Goal: Information Seeking & Learning: Learn about a topic

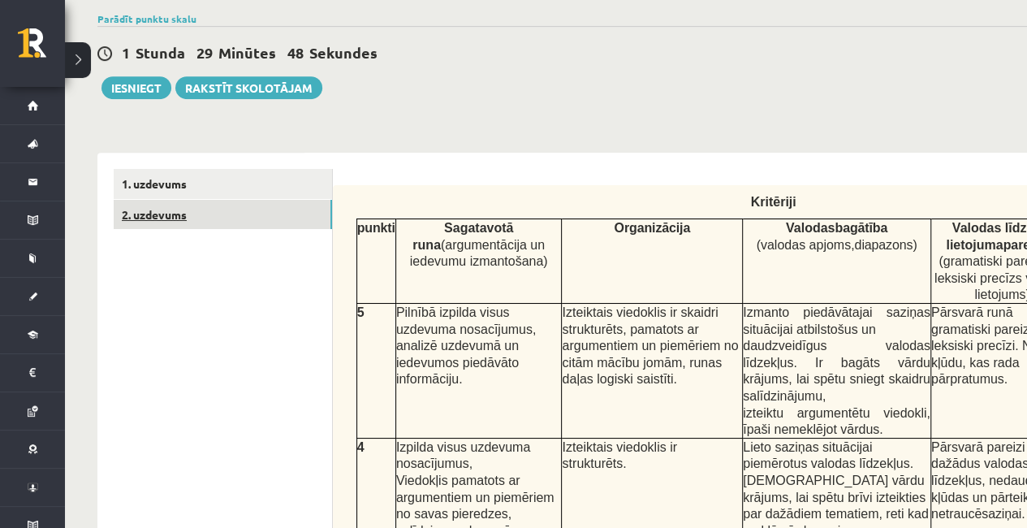
click at [145, 206] on link "2. uzdevums" at bounding box center [223, 215] width 218 height 30
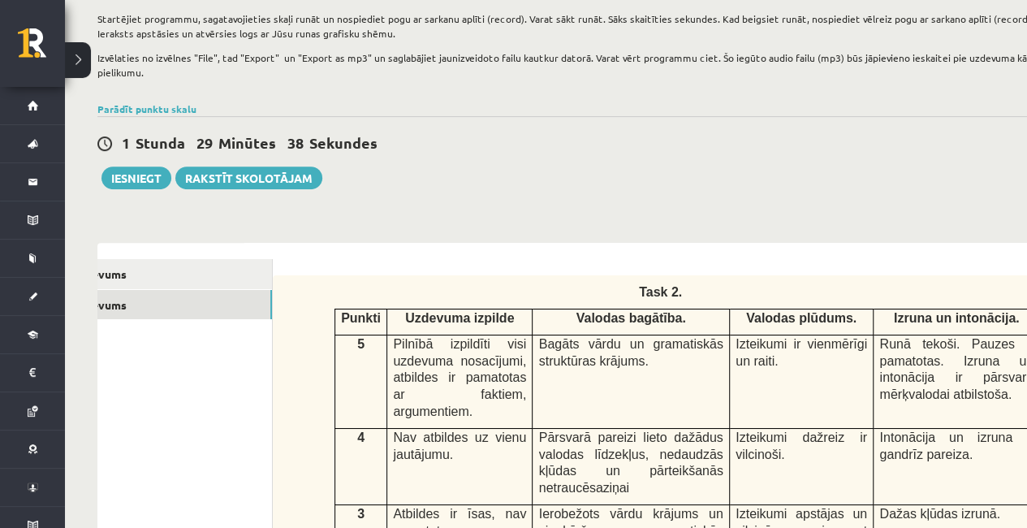
scroll to position [216, 0]
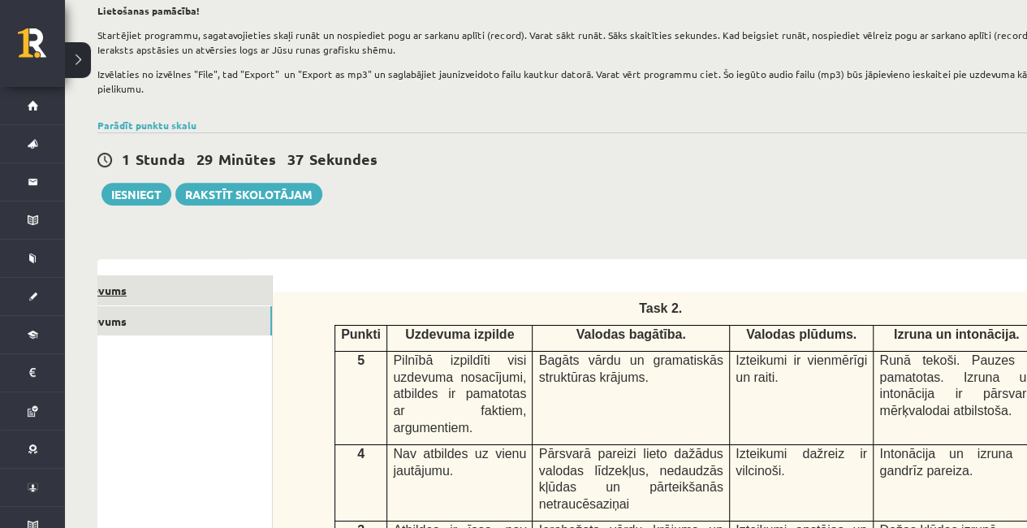
click at [185, 292] on link "1. uzdevums" at bounding box center [163, 290] width 218 height 30
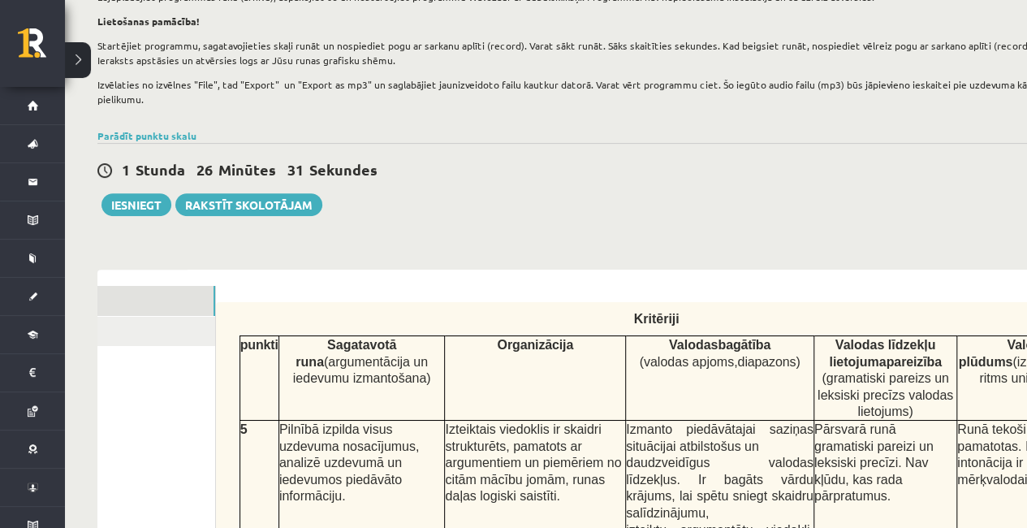
scroll to position [0, 0]
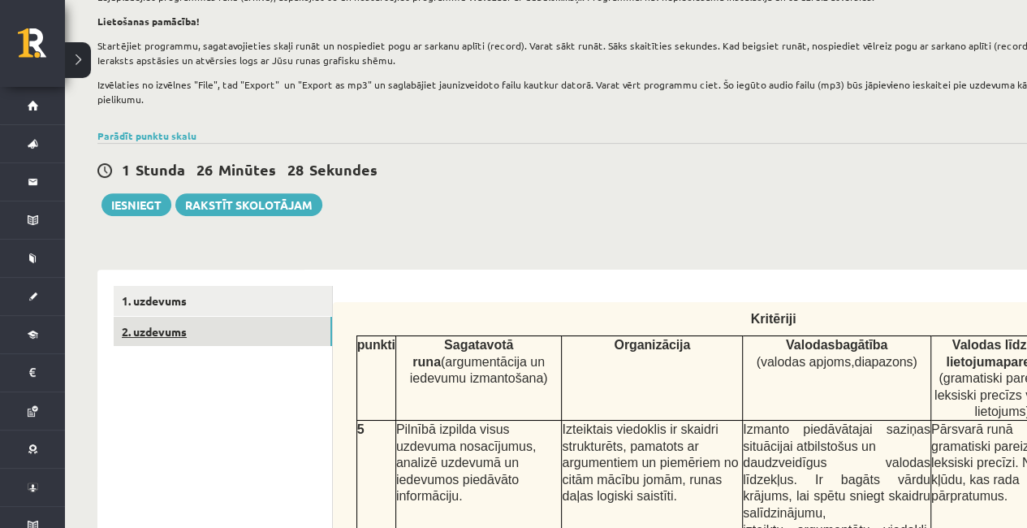
click at [153, 337] on link "2. uzdevums" at bounding box center [223, 332] width 218 height 30
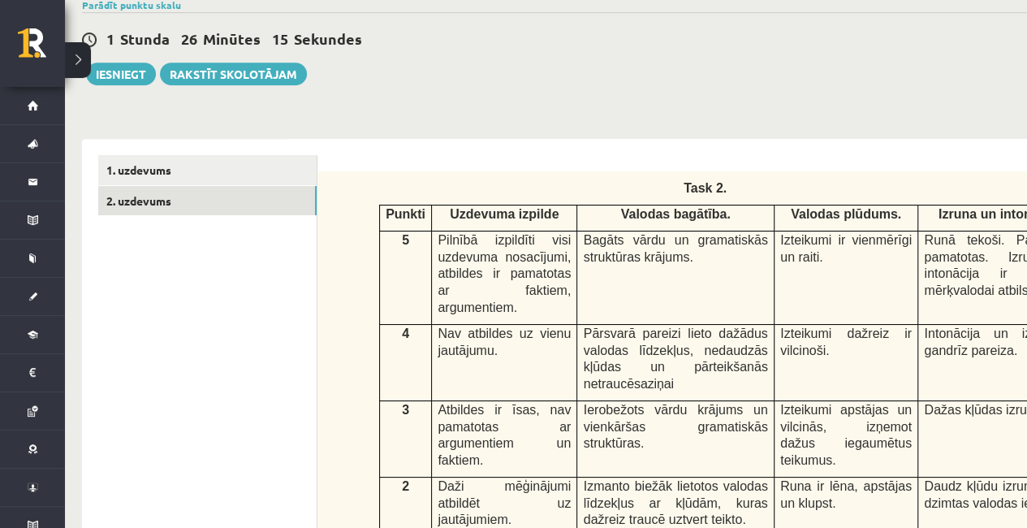
scroll to position [333, 15]
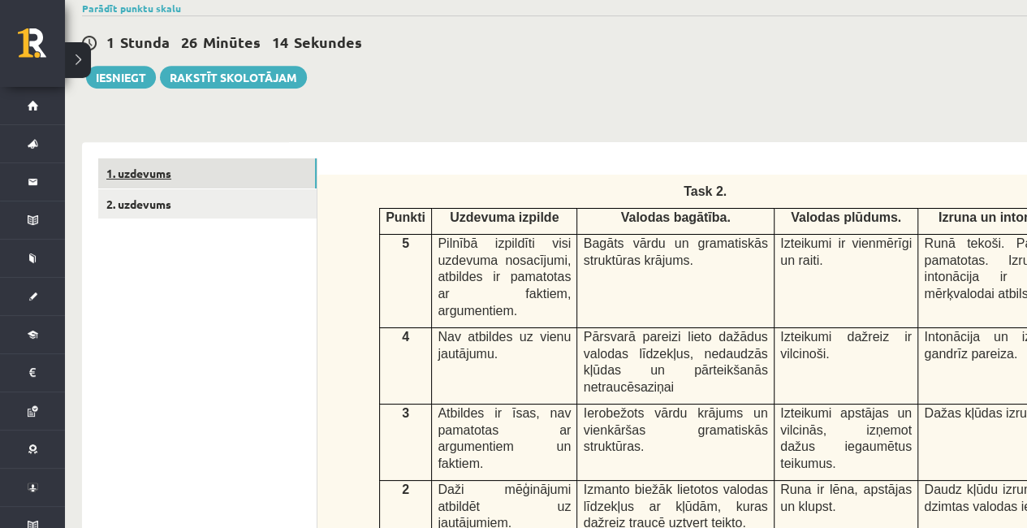
click at [145, 177] on link "1. uzdevums" at bounding box center [207, 173] width 218 height 30
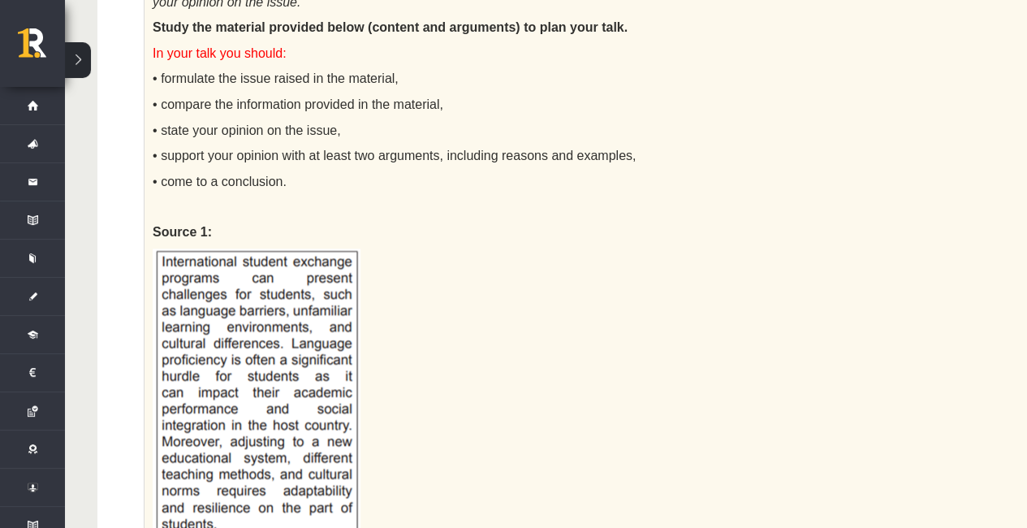
scroll to position [1340, 0]
click at [240, 356] on img at bounding box center [257, 401] width 208 height 306
click at [311, 348] on img at bounding box center [257, 401] width 208 height 306
click at [305, 333] on img at bounding box center [257, 401] width 208 height 306
click at [314, 342] on img at bounding box center [257, 401] width 208 height 306
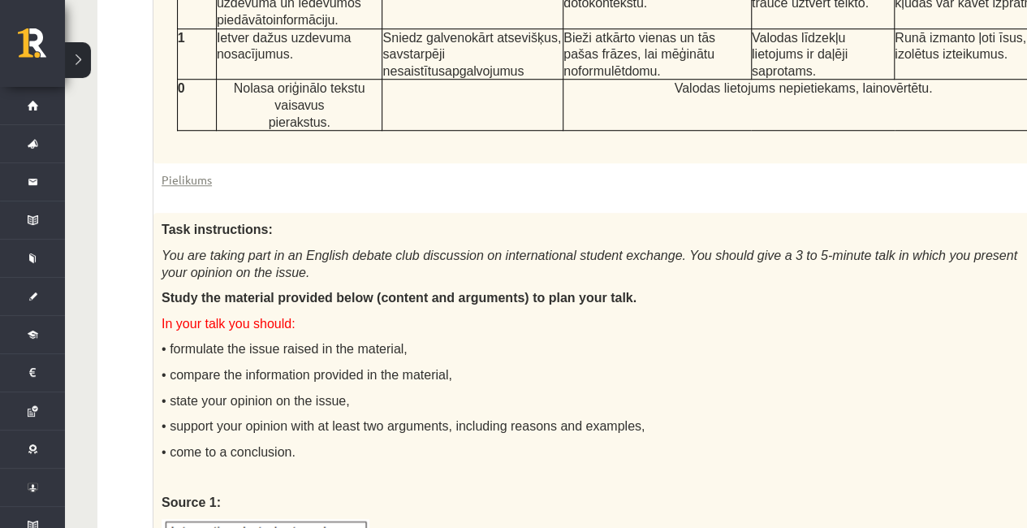
scroll to position [0, 175]
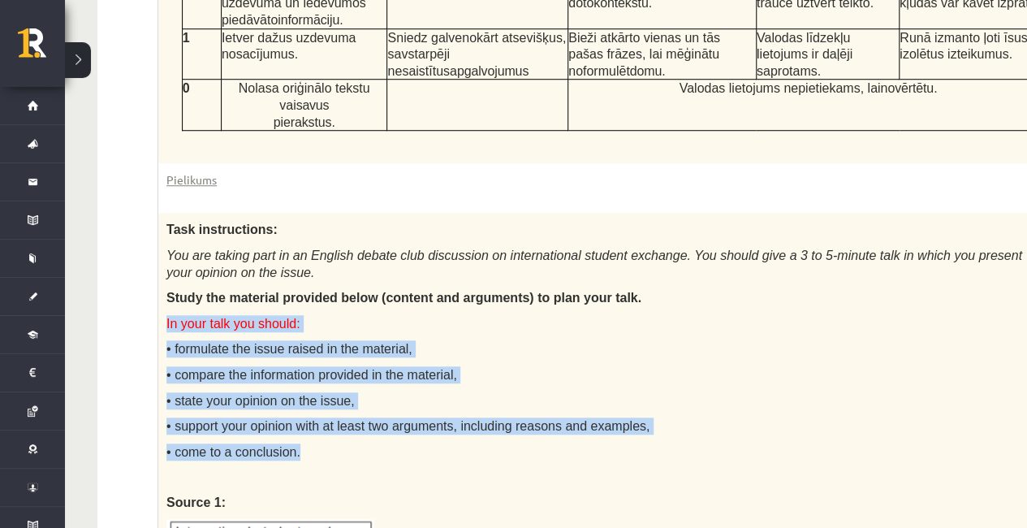
drag, startPoint x: 166, startPoint y: 272, endPoint x: 369, endPoint y: 404, distance: 242.0
copy div "In your talk you should: • formulate the issue raised in the material, • compar…"
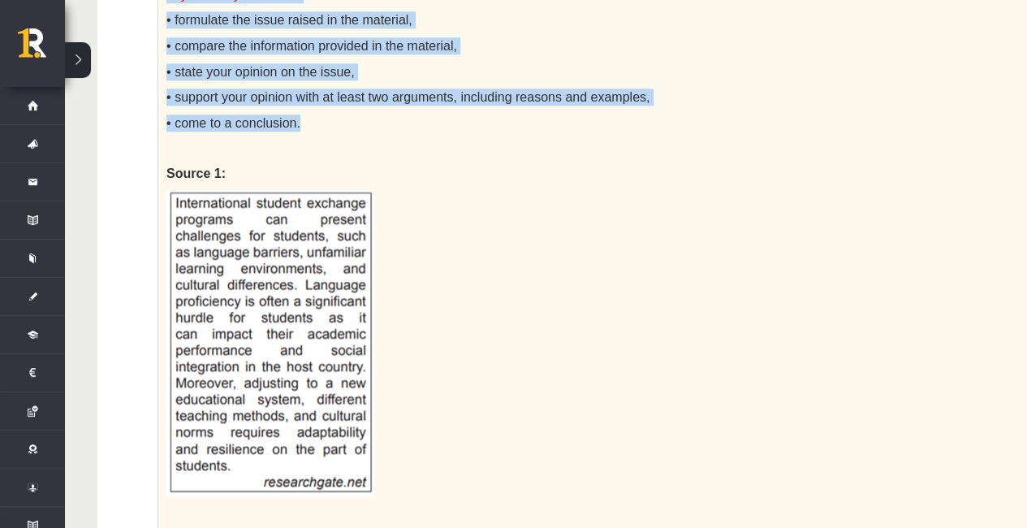
scroll to position [1384, 0]
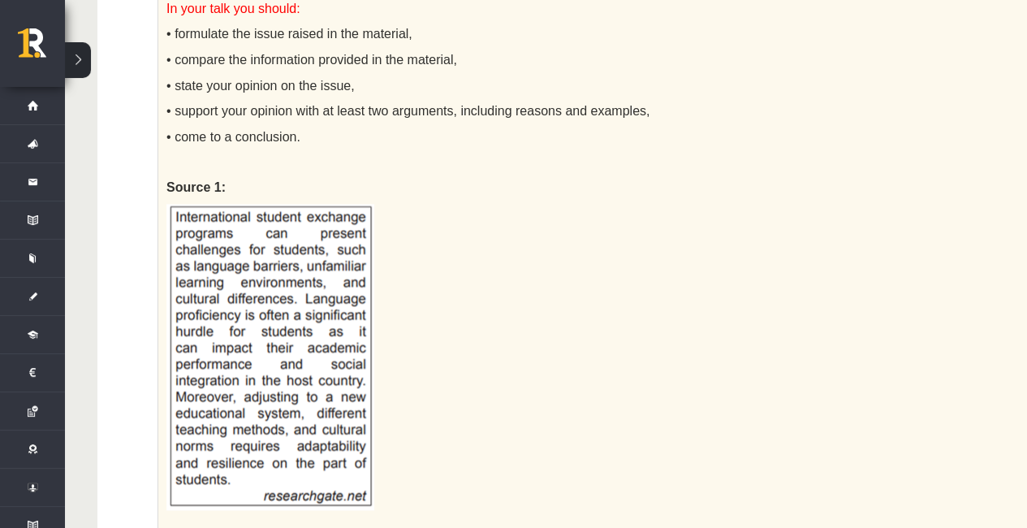
click at [728, 204] on p at bounding box center [599, 357] width 865 height 306
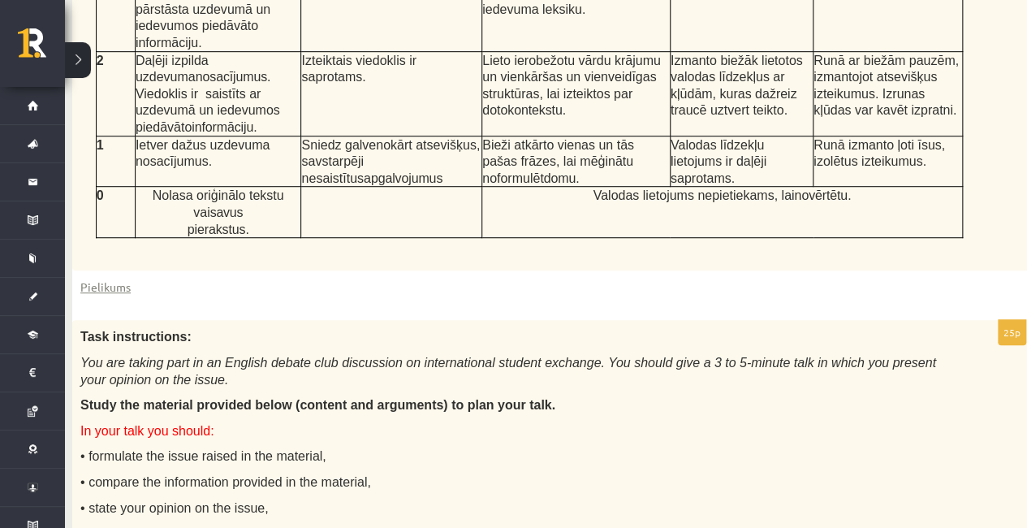
scroll to position [960, 25]
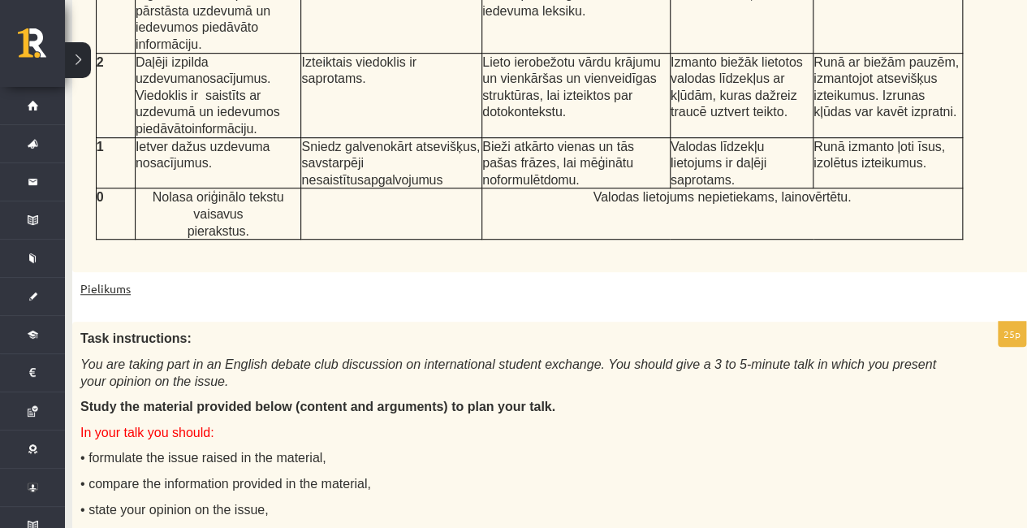
click at [102, 280] on link "Pielikums" at bounding box center [105, 288] width 50 height 17
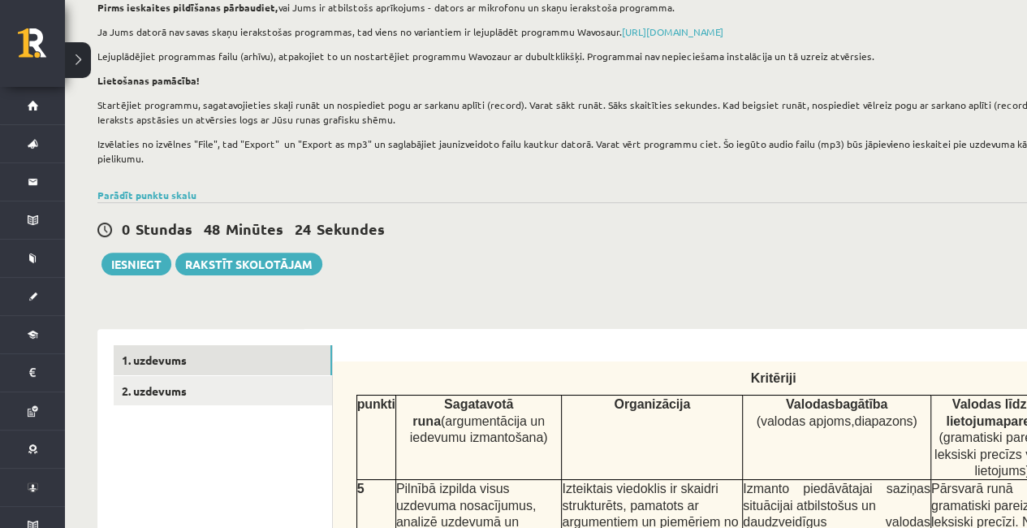
scroll to position [233, 0]
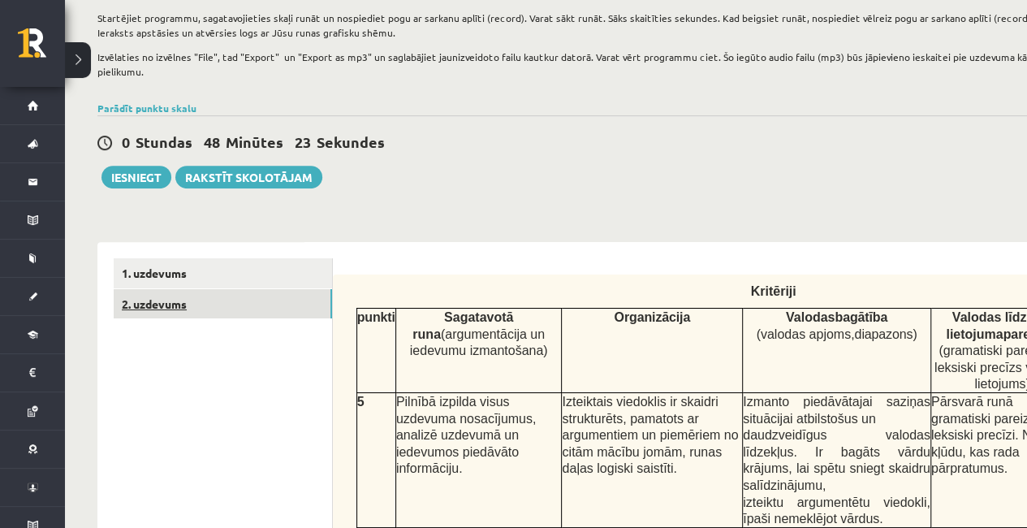
click at [180, 311] on link "2. uzdevums" at bounding box center [223, 304] width 218 height 30
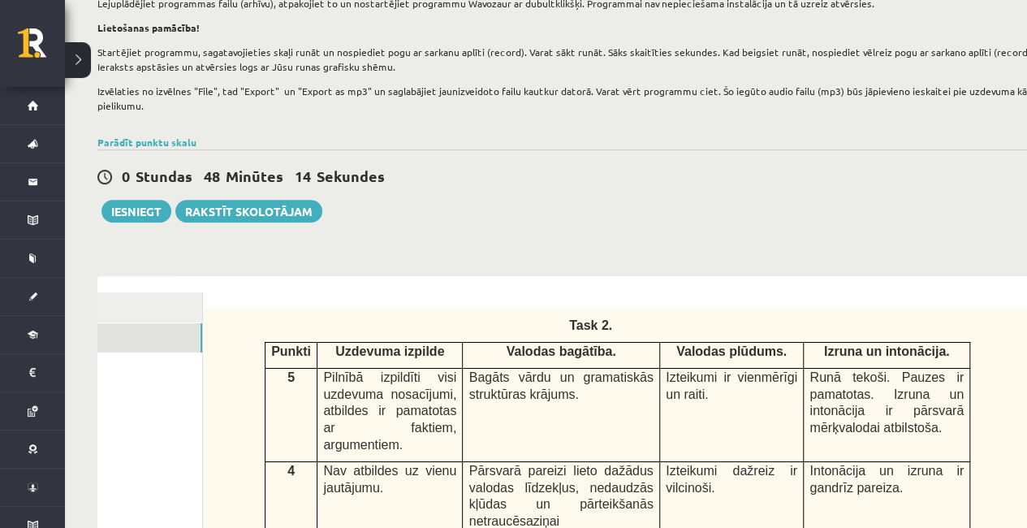
scroll to position [0, 0]
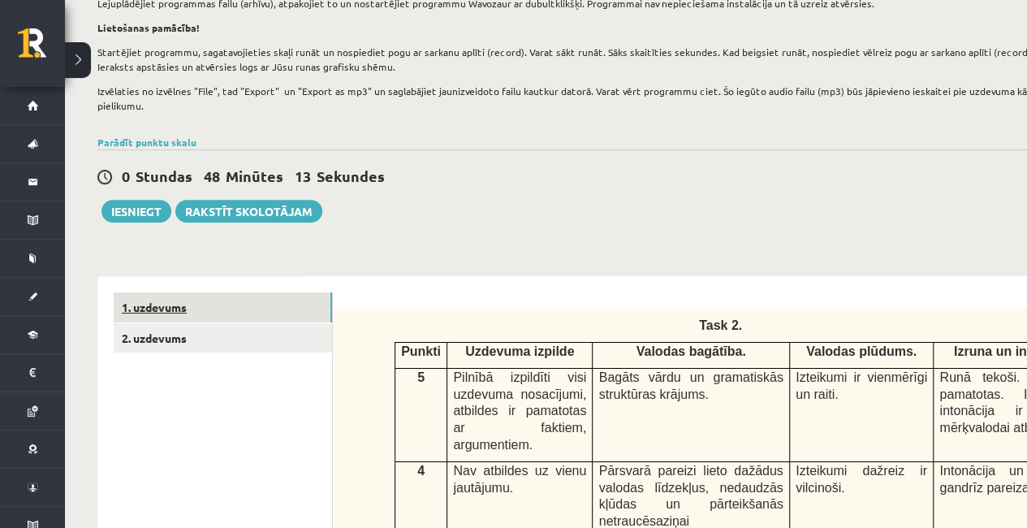
click at [160, 310] on link "1. uzdevums" at bounding box center [223, 307] width 218 height 30
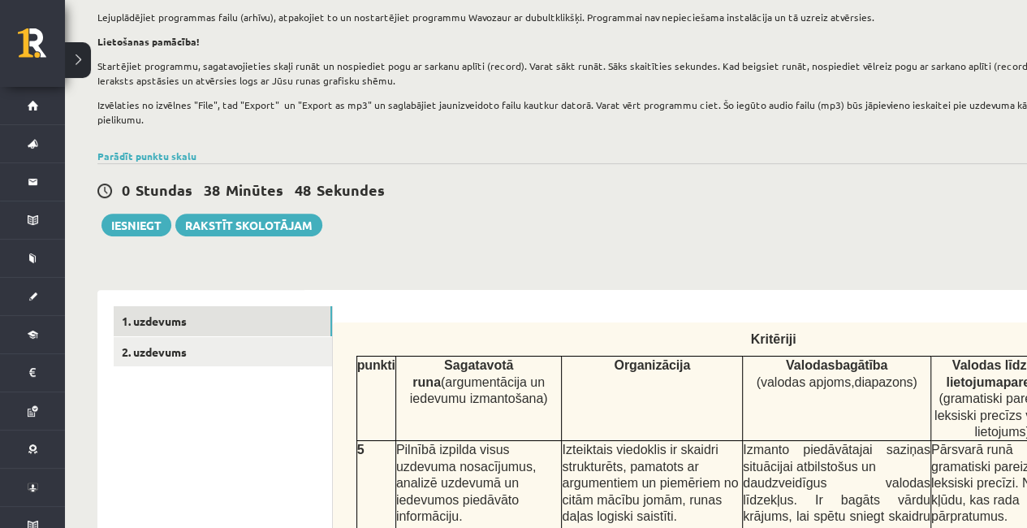
scroll to position [187, 0]
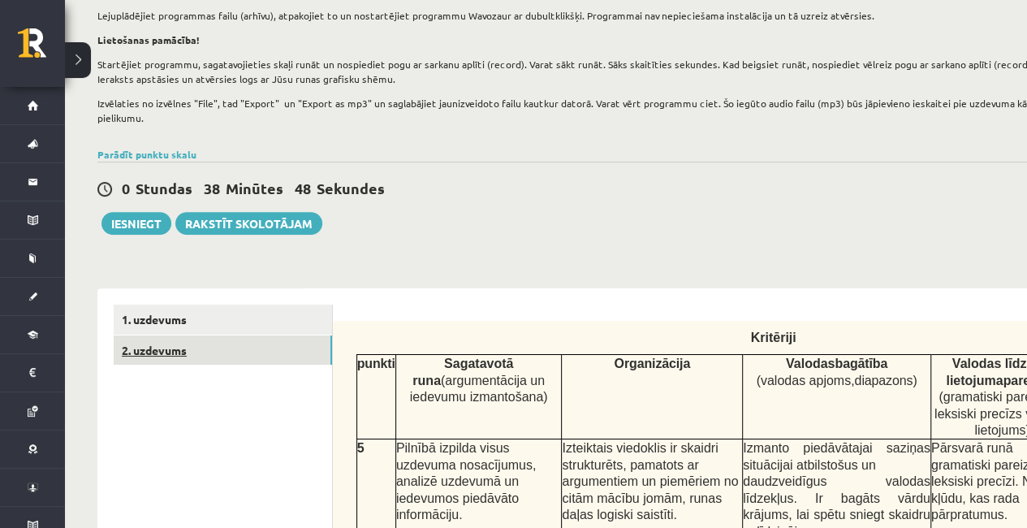
click at [148, 343] on link "2. uzdevums" at bounding box center [223, 350] width 218 height 30
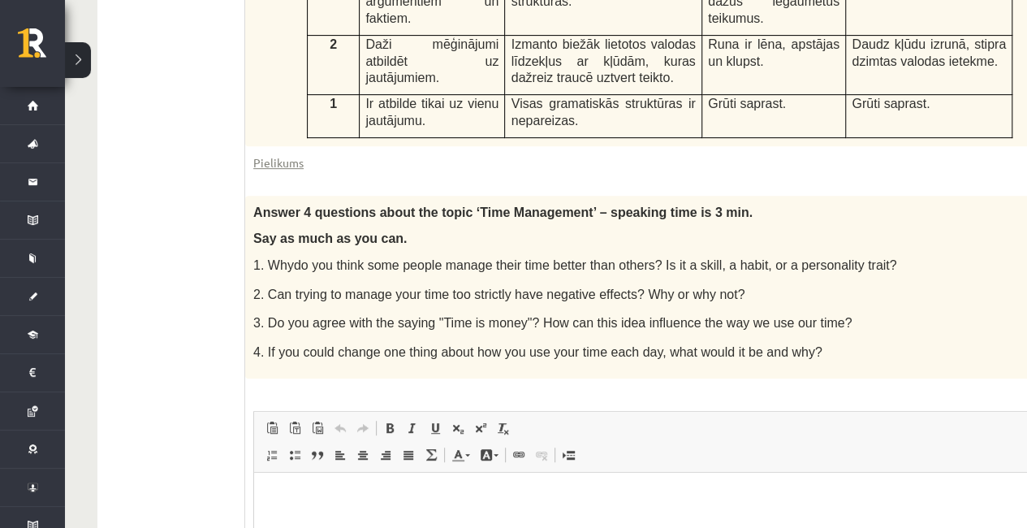
scroll to position [779, 0]
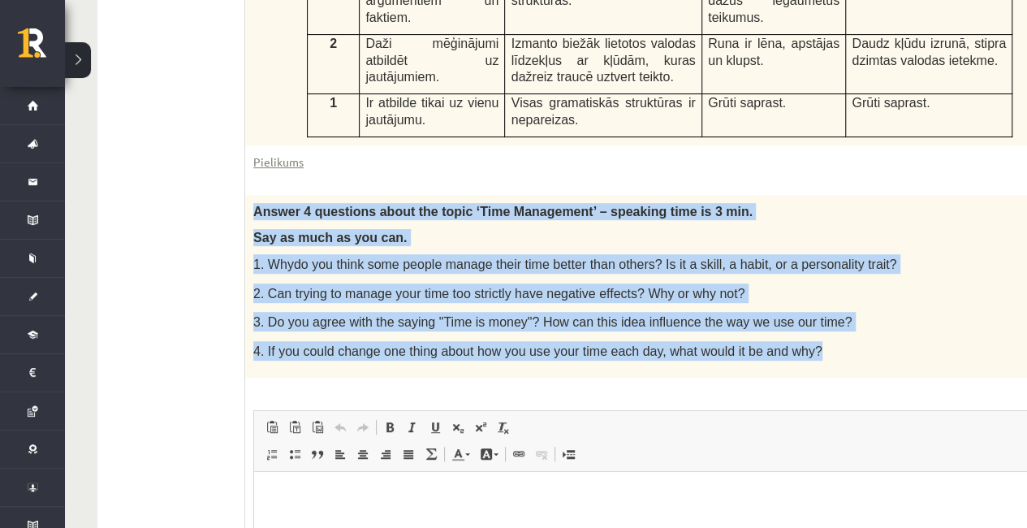
drag, startPoint x: 255, startPoint y: 163, endPoint x: 821, endPoint y: 290, distance: 580.1
click at [821, 290] on div "Answer 4 questions about the topic ‘Time Management’ – speaking time is 3 min. …" at bounding box center [673, 286] width 857 height 183
copy div "Answer 4 questions about the topic ‘Time Management’ – speaking time is 3 min. …"
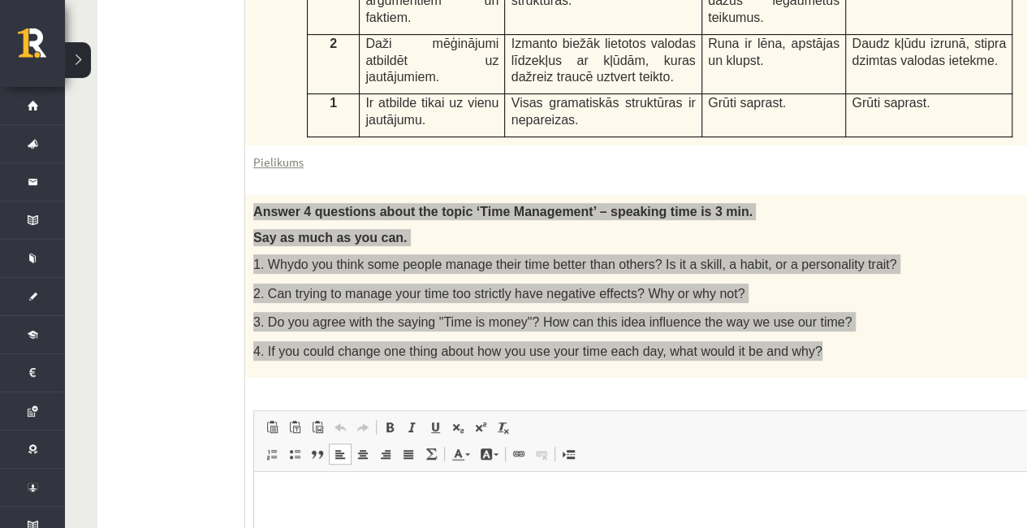
click at [682, 521] on html at bounding box center [673, 497] width 839 height 50
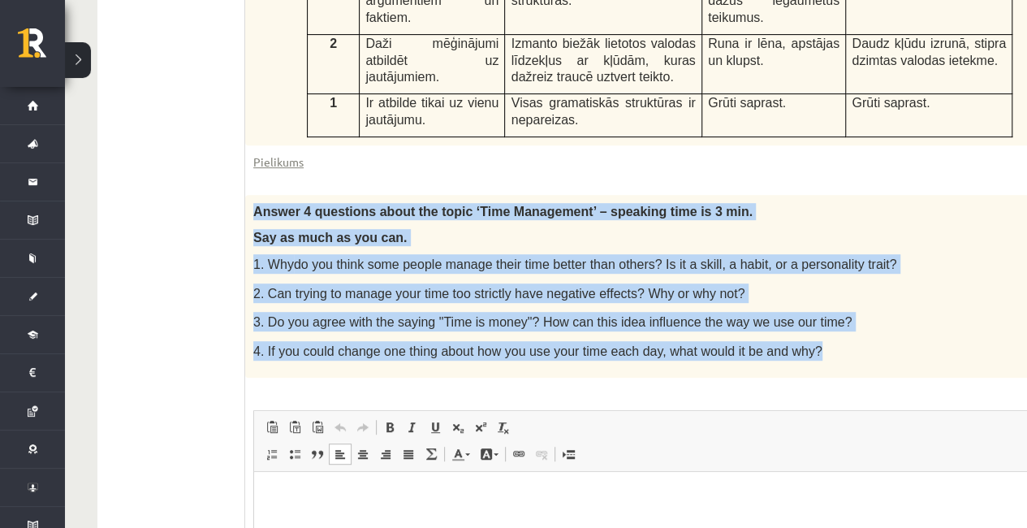
click at [912, 283] on p "2. Can trying to manage your time too strictly have negative effects? Why or wh…" at bounding box center [632, 292] width 759 height 19
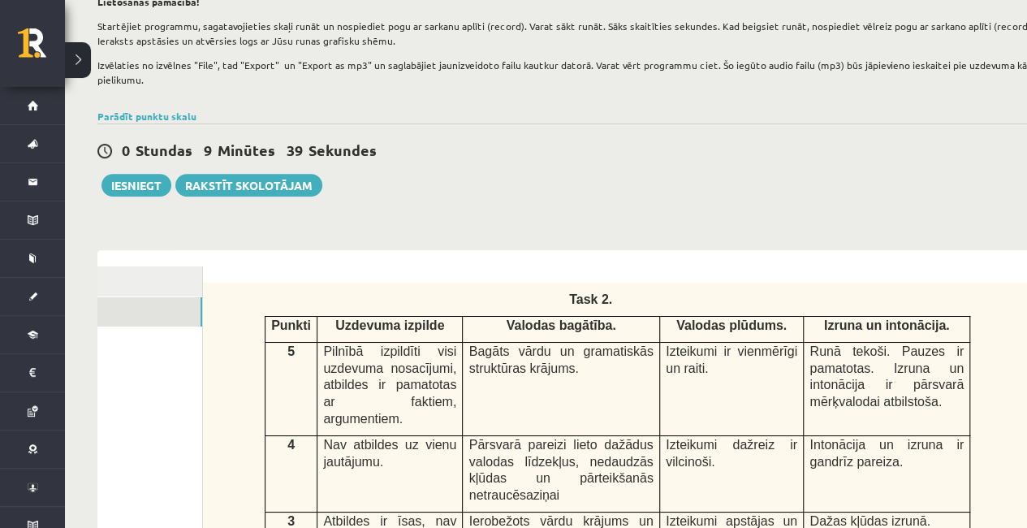
scroll to position [0, 0]
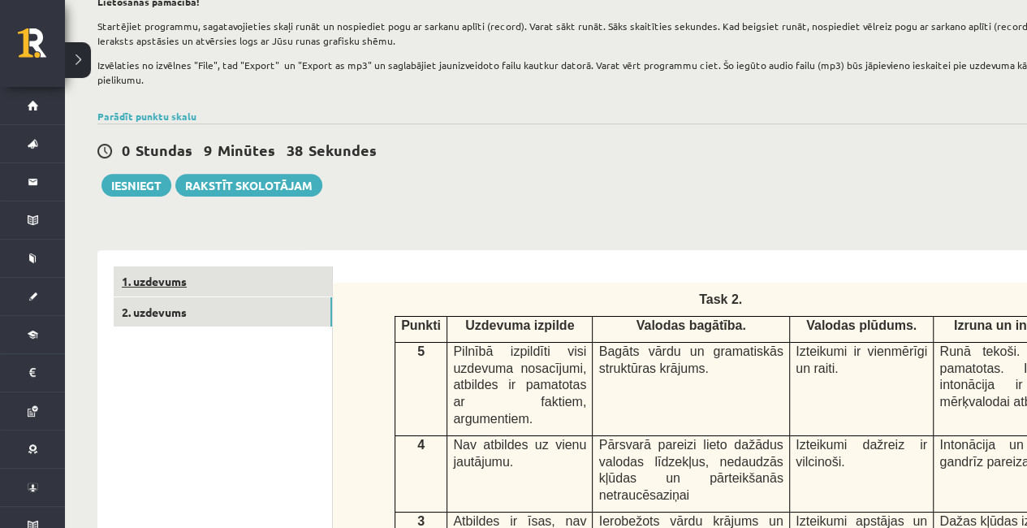
click at [249, 266] on link "1. uzdevums" at bounding box center [223, 281] width 218 height 30
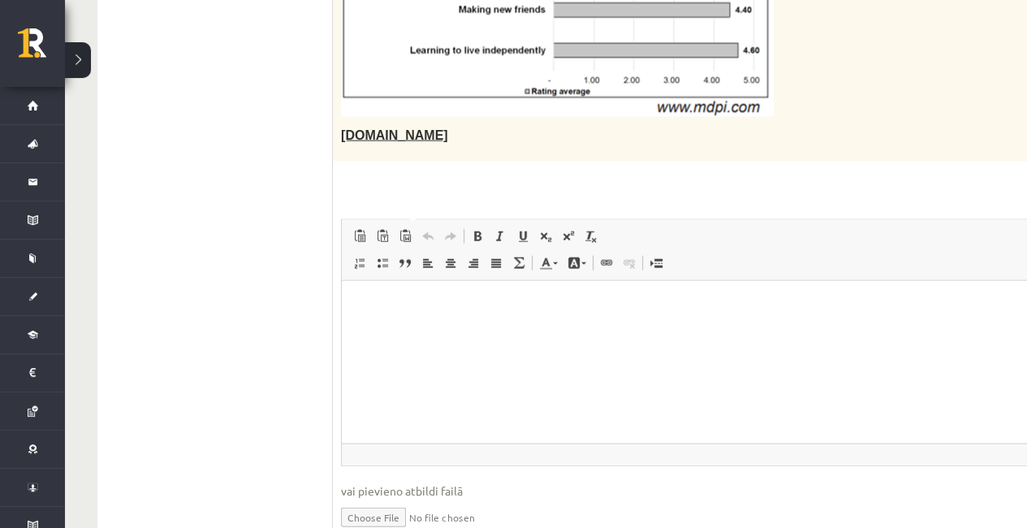
scroll to position [2227, 0]
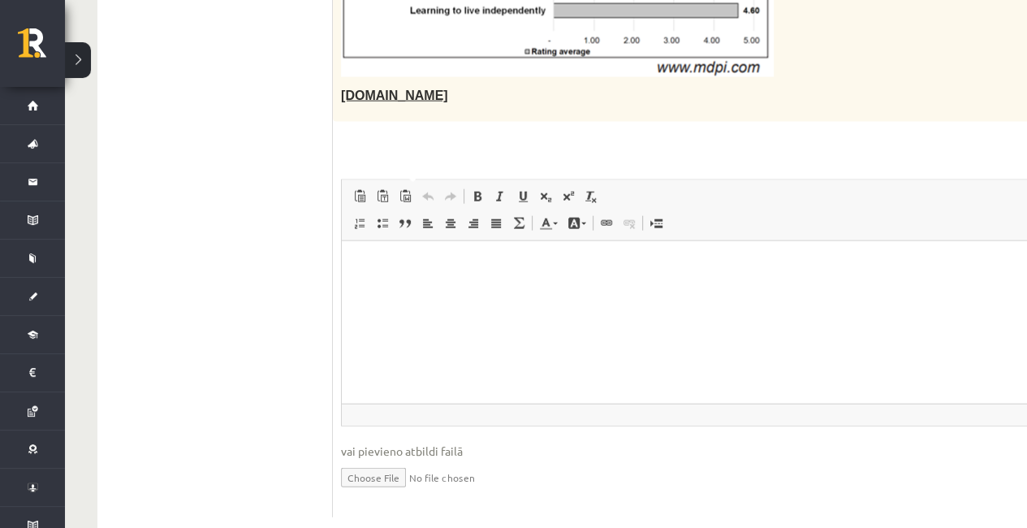
click at [383, 460] on input "file" at bounding box center [814, 476] width 946 height 33
type input "**********"
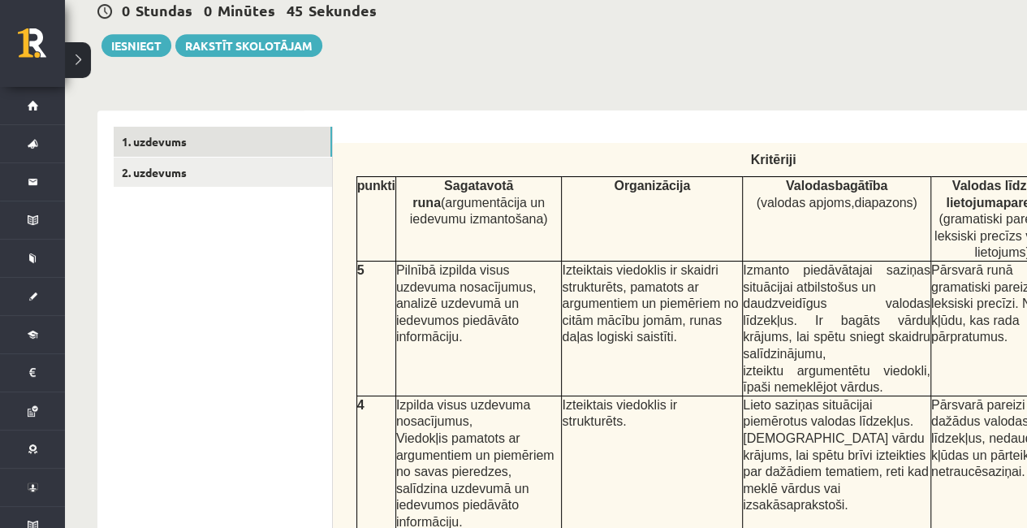
scroll to position [276, 0]
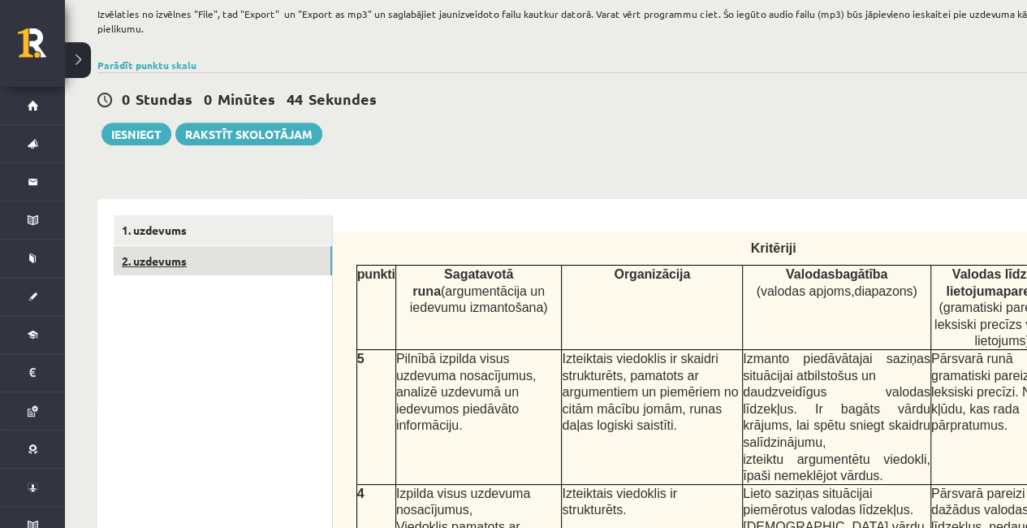
click at [158, 272] on link "2. uzdevums" at bounding box center [223, 261] width 218 height 30
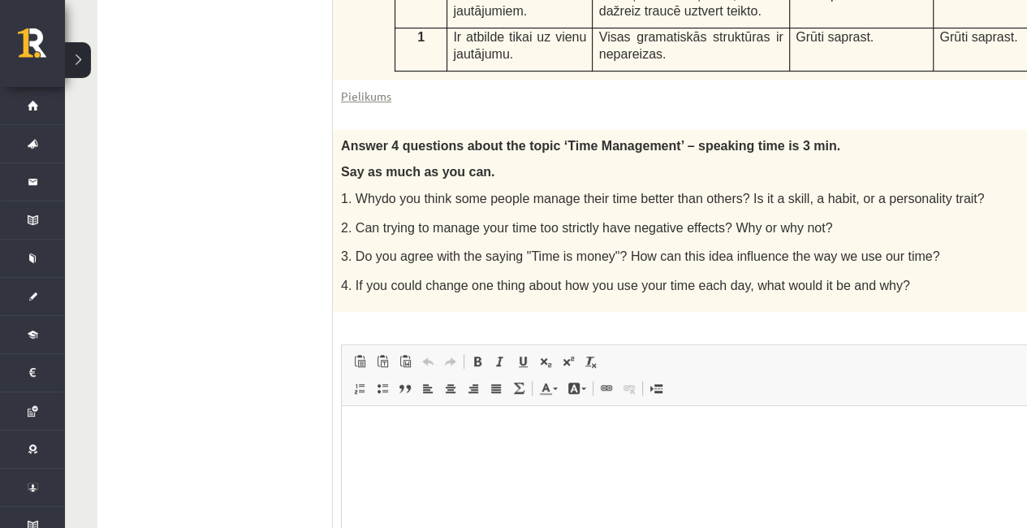
scroll to position [1006, 0]
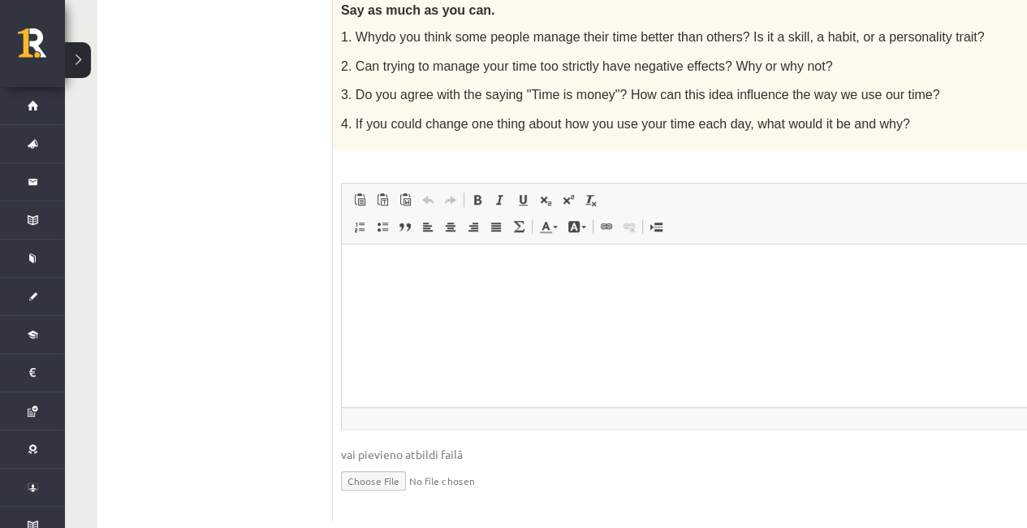
click at [378, 463] on input "file" at bounding box center [761, 479] width 841 height 33
type input "**********"
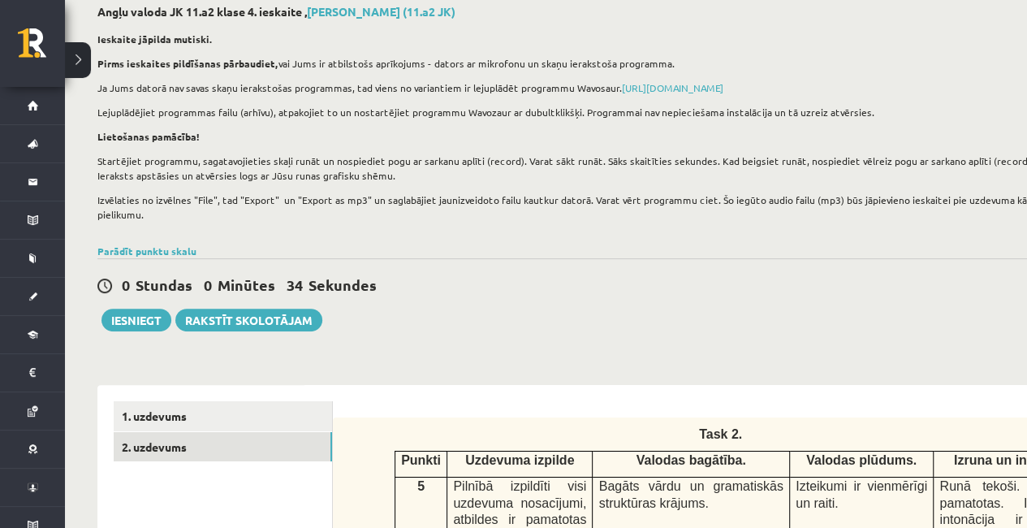
scroll to position [0, 0]
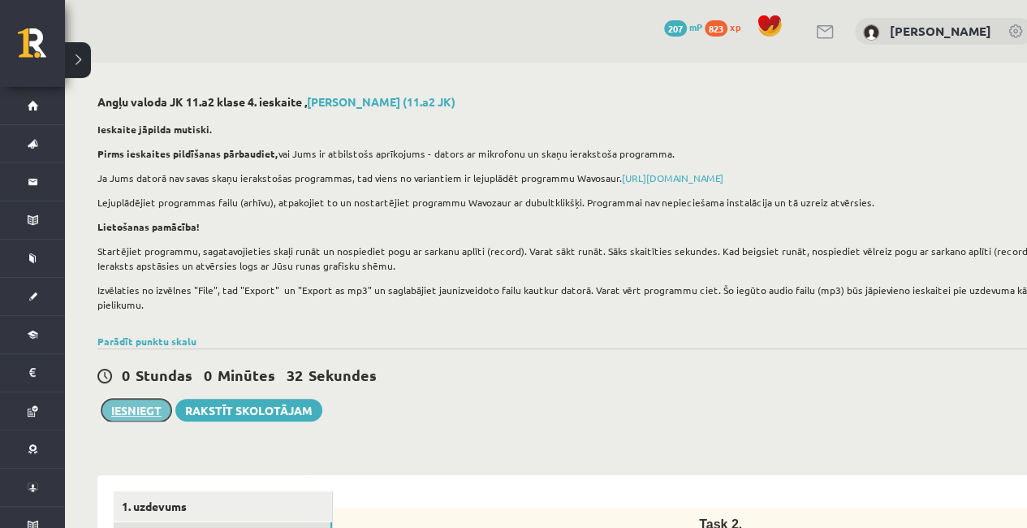
click at [128, 410] on button "Iesniegt" at bounding box center [137, 410] width 70 height 23
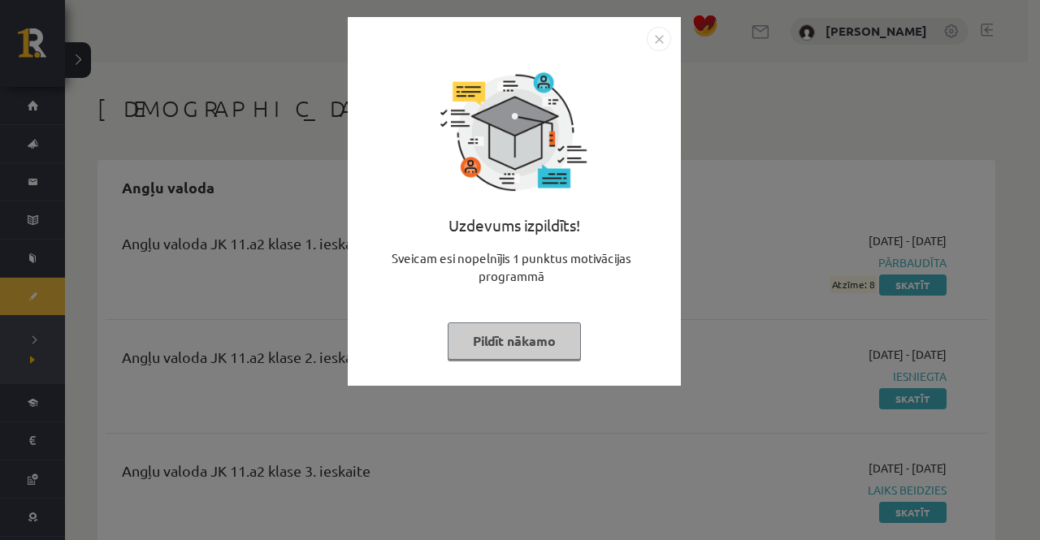
click at [521, 340] on button "Pildīt nākamo" at bounding box center [514, 340] width 133 height 37
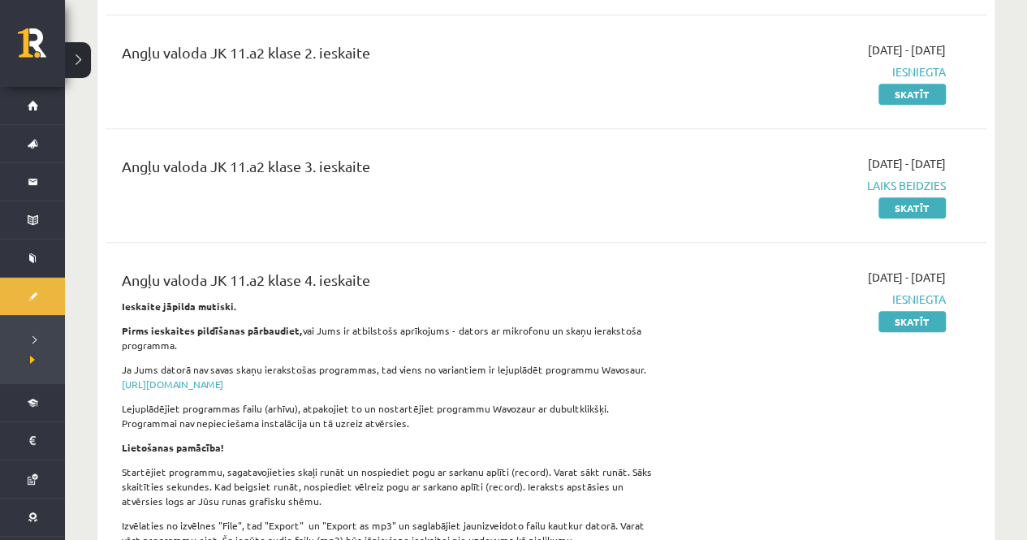
scroll to position [305, 0]
click at [930, 316] on link "Skatīt" at bounding box center [912, 320] width 67 height 21
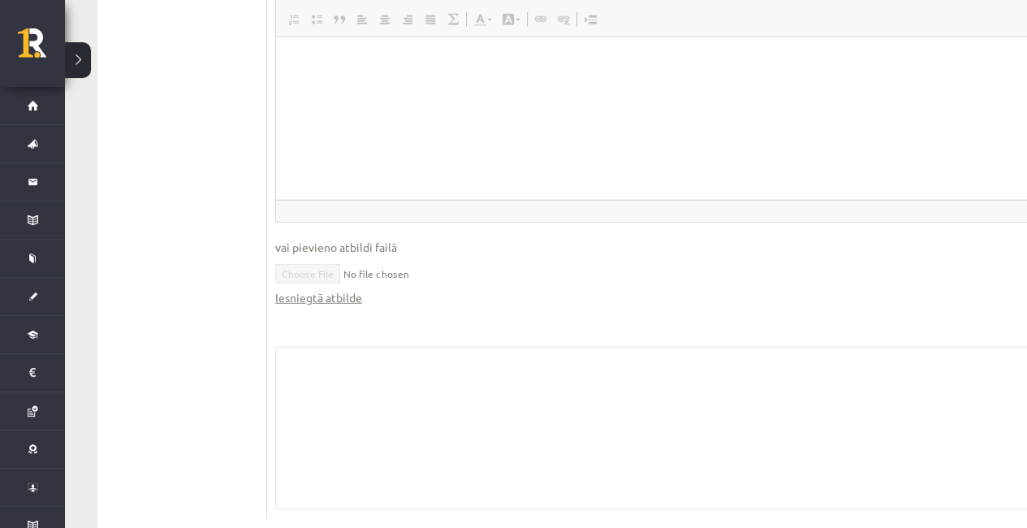
scroll to position [0, 63]
click at [333, 289] on link "Iesniegtā atbilde" at bounding box center [321, 297] width 87 height 17
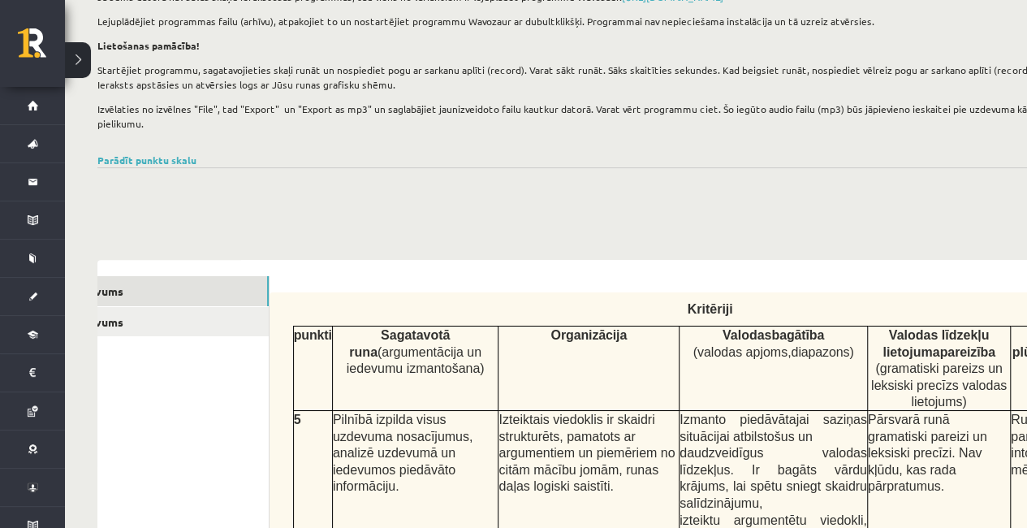
scroll to position [184, 0]
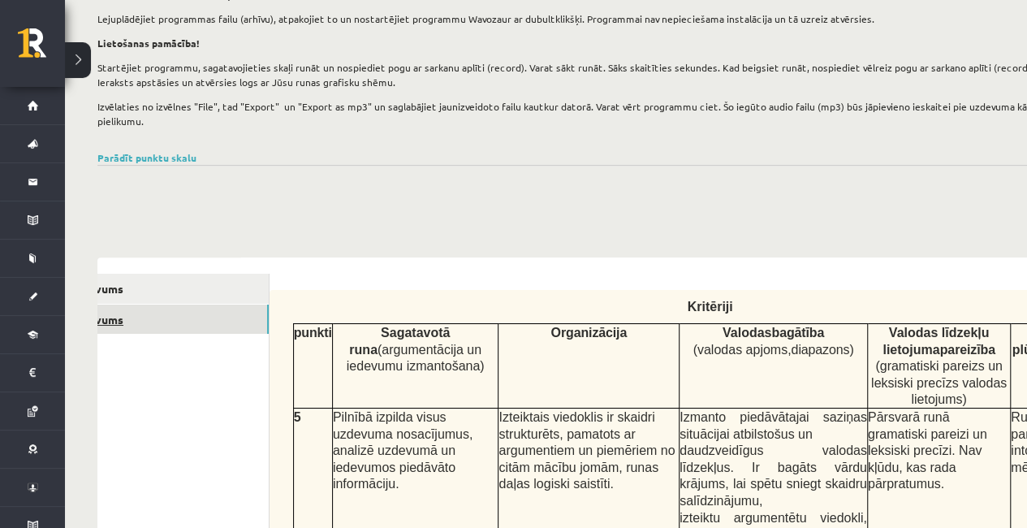
click at [128, 308] on link "2. uzdevums" at bounding box center [159, 320] width 218 height 30
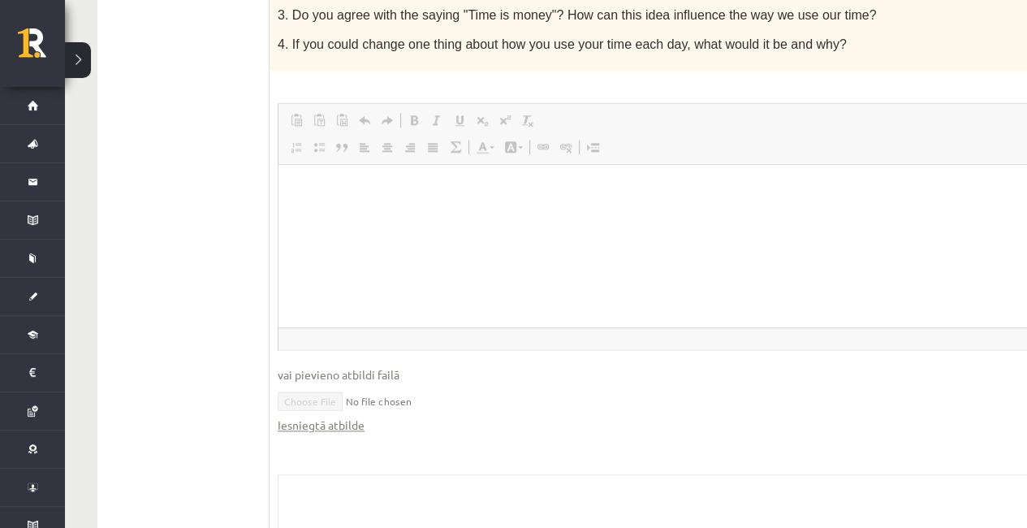
scroll to position [1244, 0]
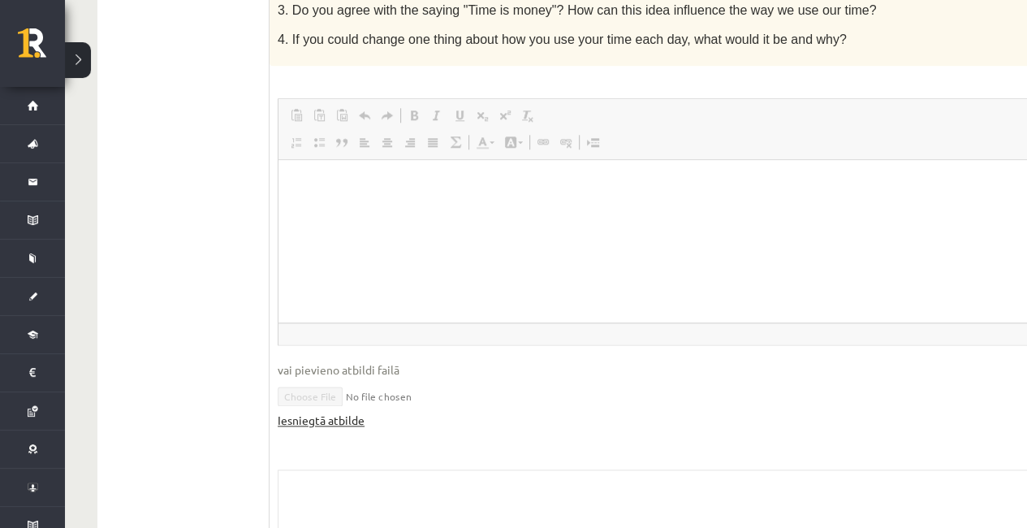
click at [314, 412] on link "Iesniegtā atbilde" at bounding box center [321, 420] width 87 height 17
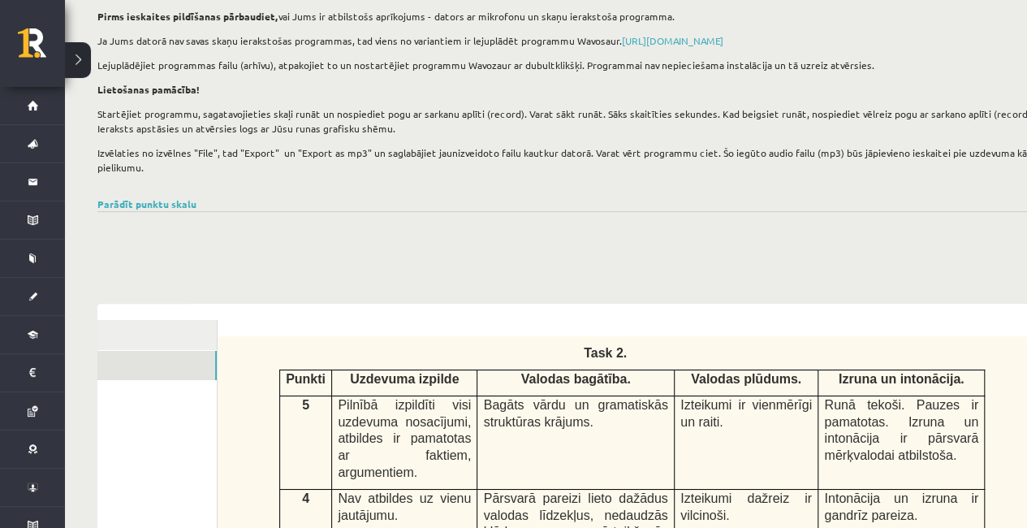
scroll to position [136, 0]
click at [157, 333] on link "1. uzdevums" at bounding box center [107, 336] width 218 height 30
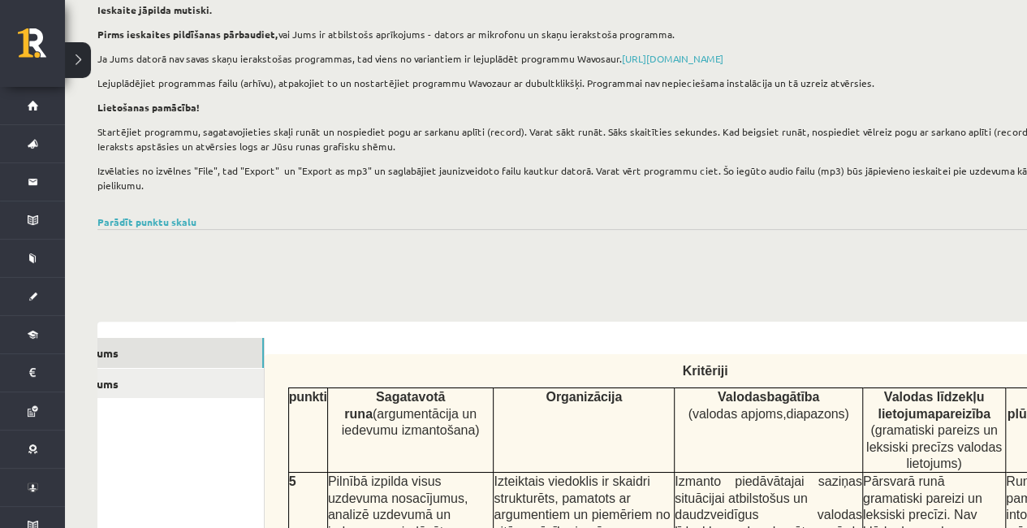
scroll to position [115, 0]
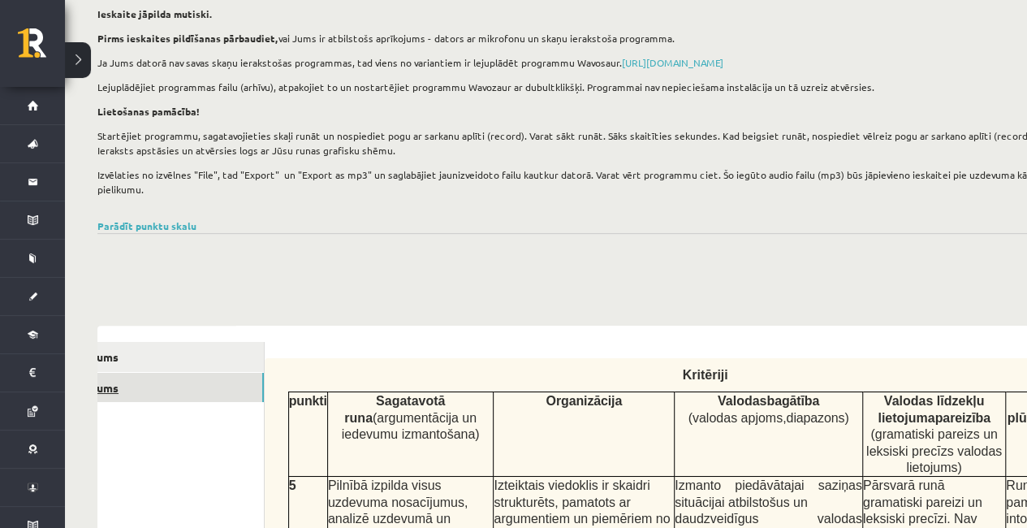
click at [132, 392] on link "2. uzdevums" at bounding box center [154, 388] width 218 height 30
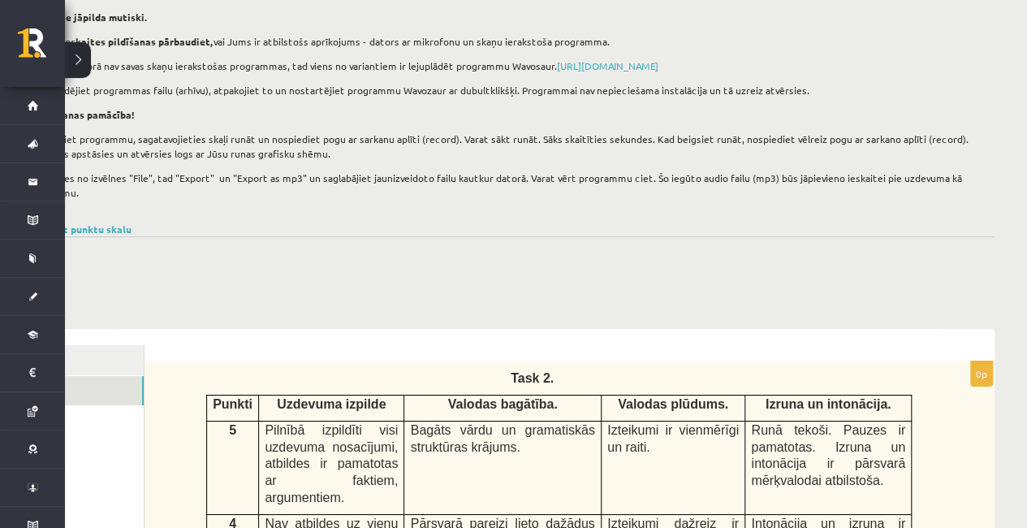
scroll to position [0, 0]
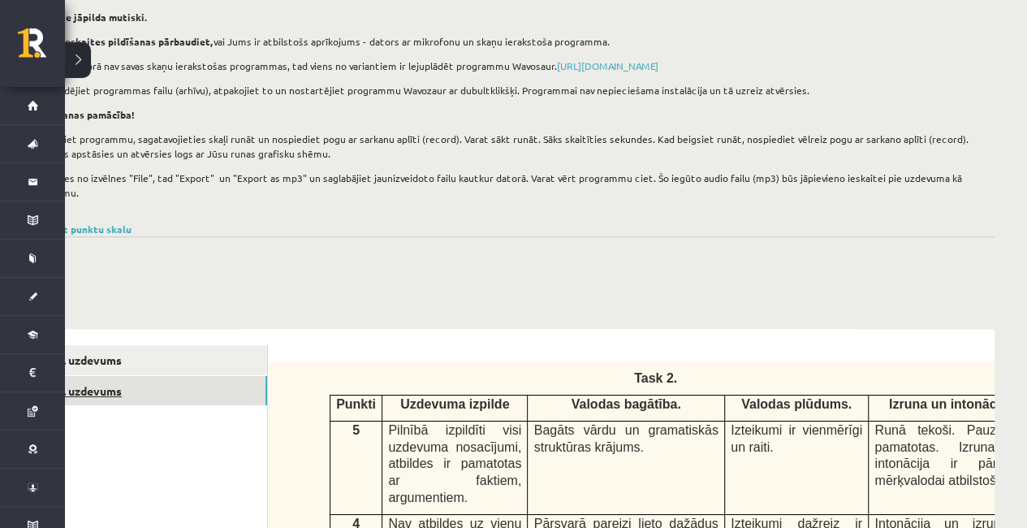
click at [112, 385] on link "2. uzdevums" at bounding box center [158, 391] width 218 height 30
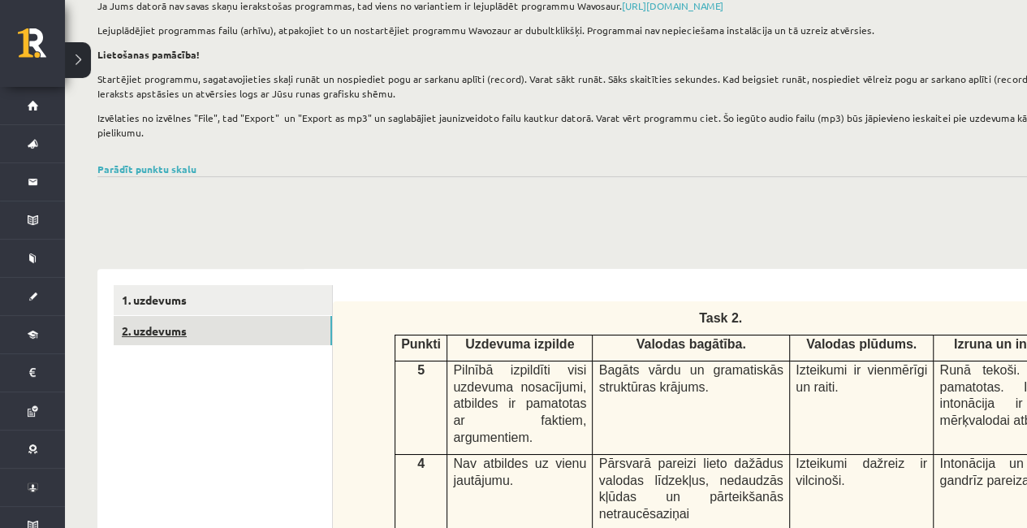
scroll to position [171, 0]
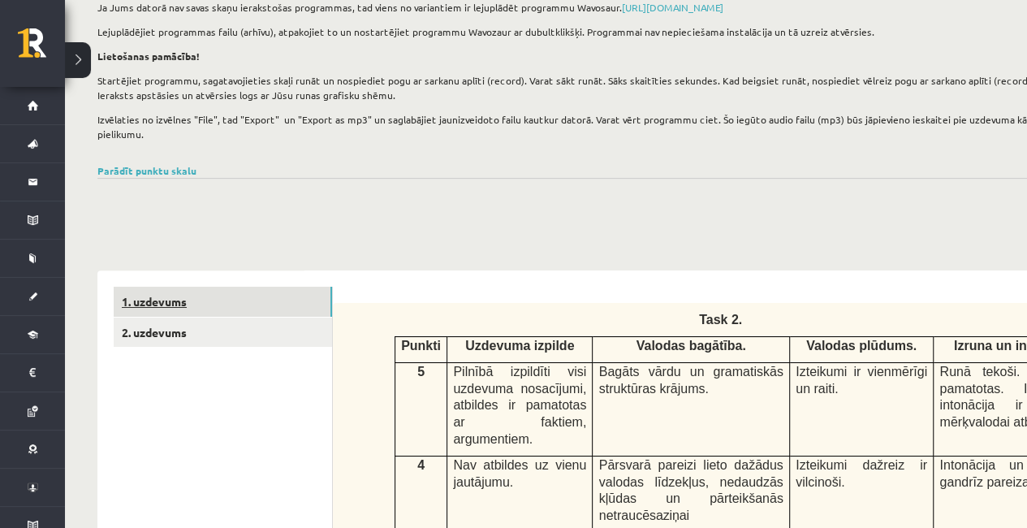
click at [180, 300] on link "1. uzdevums" at bounding box center [223, 302] width 218 height 30
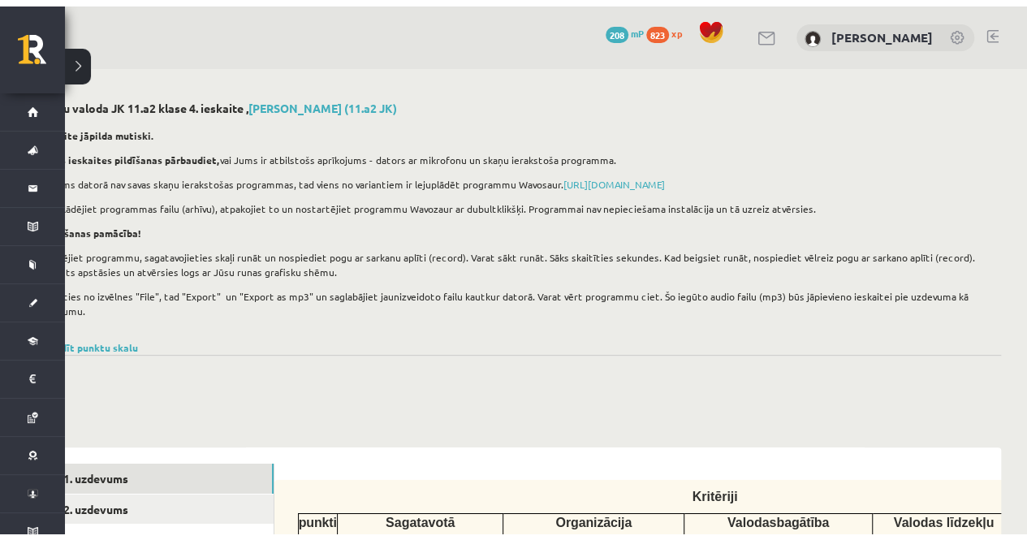
scroll to position [0, 0]
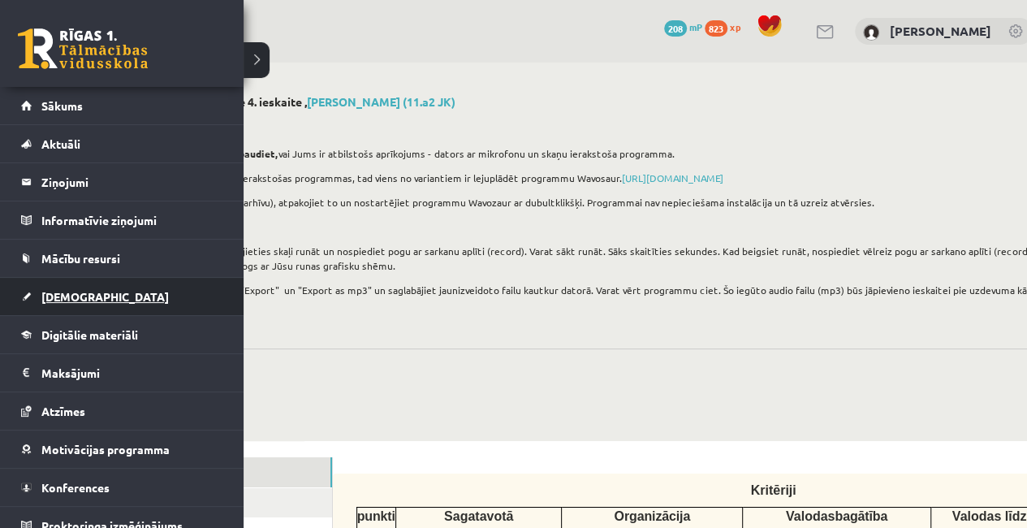
click at [64, 299] on span "[DEMOGRAPHIC_DATA]" at bounding box center [105, 296] width 128 height 15
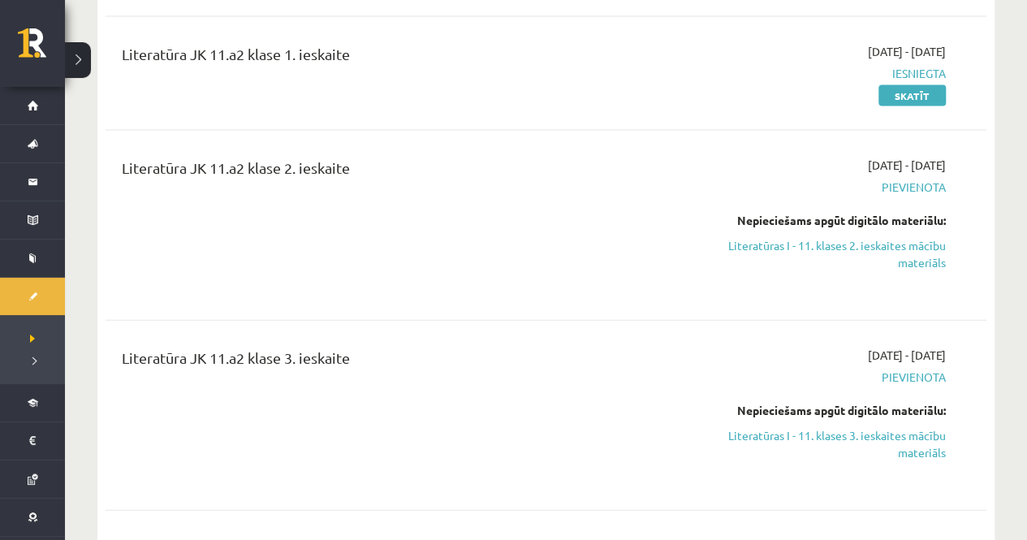
scroll to position [1707, 0]
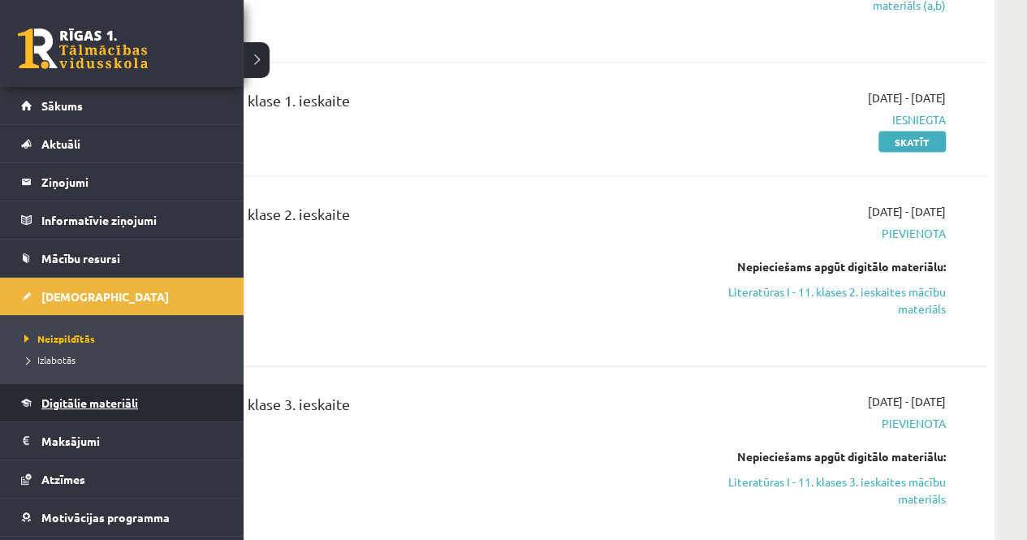
click at [85, 399] on span "Digitālie materiāli" at bounding box center [89, 403] width 97 height 15
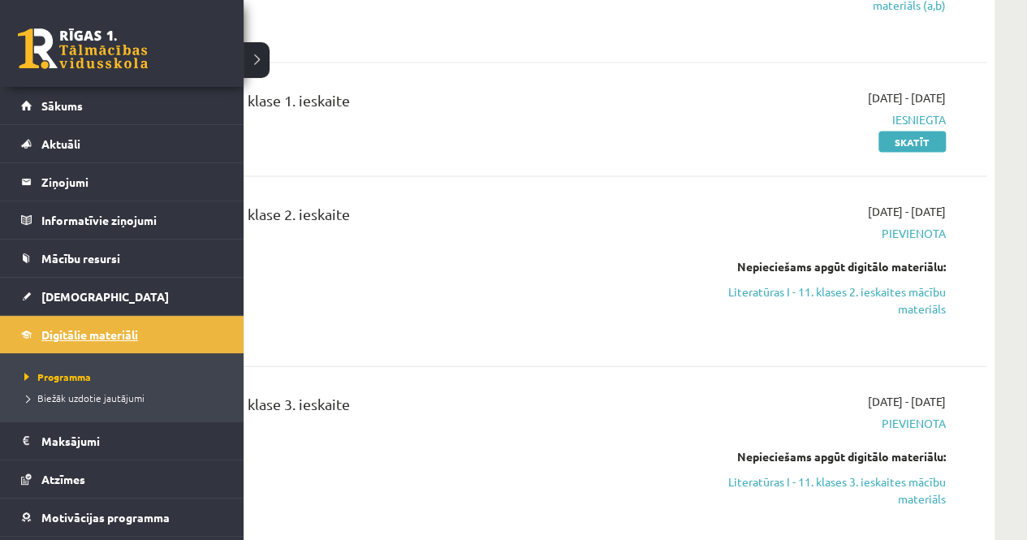
click at [81, 326] on link "Digitālie materiāli" at bounding box center [122, 334] width 202 height 37
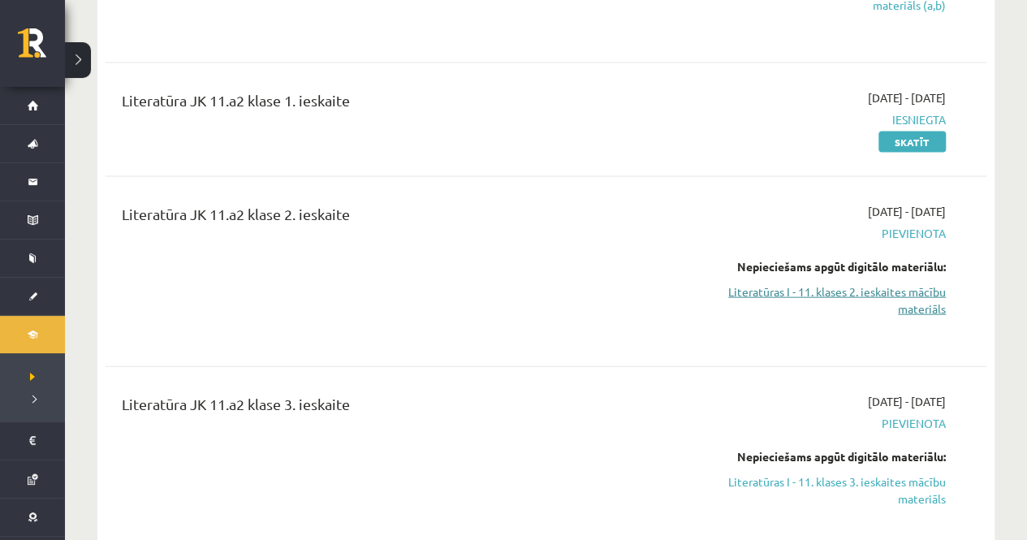
click at [815, 299] on link "Literatūras I - 11. klases 2. ieskaites mācību materiāls" at bounding box center [817, 300] width 258 height 34
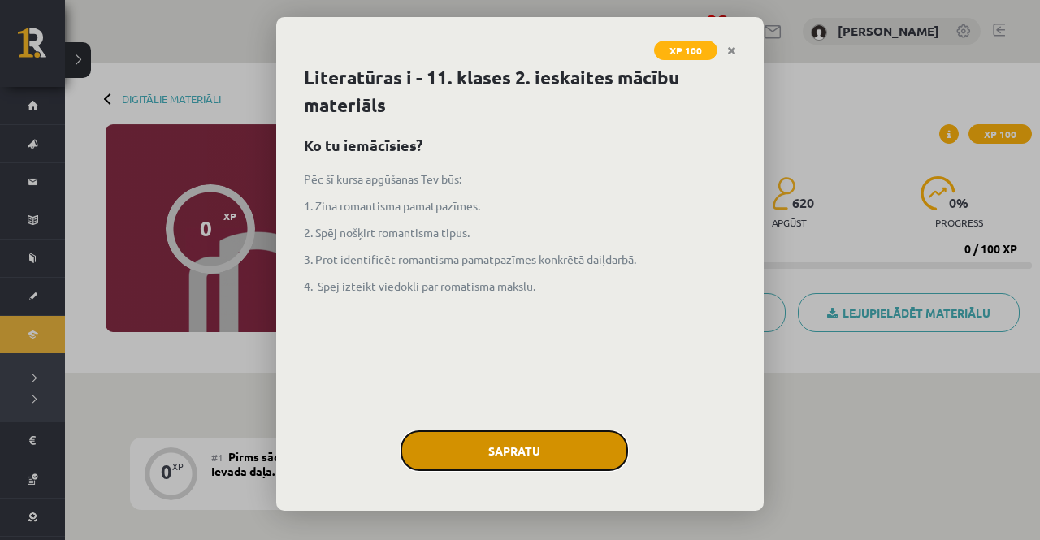
click at [560, 447] on button "Sapratu" at bounding box center [513, 450] width 227 height 41
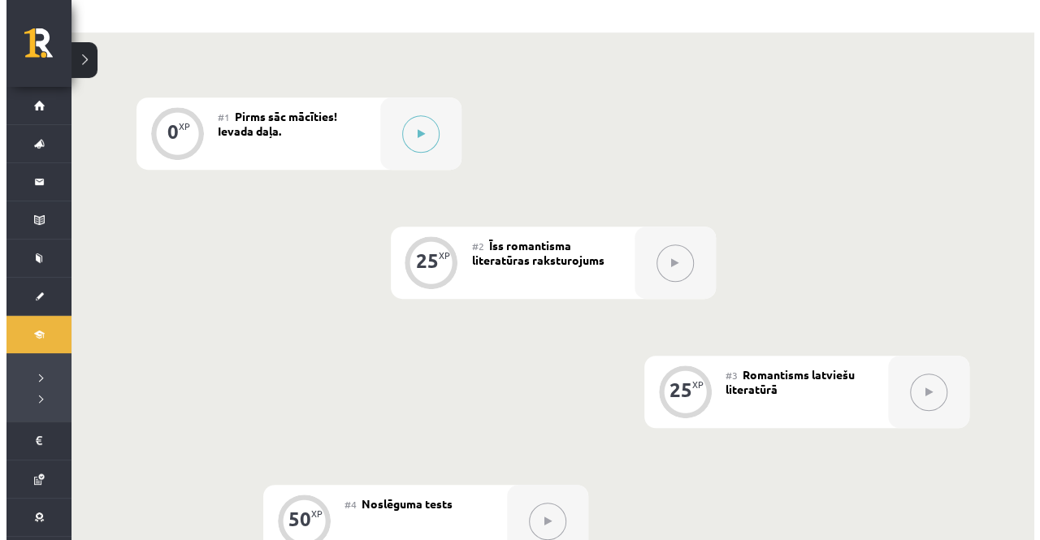
scroll to position [339, 0]
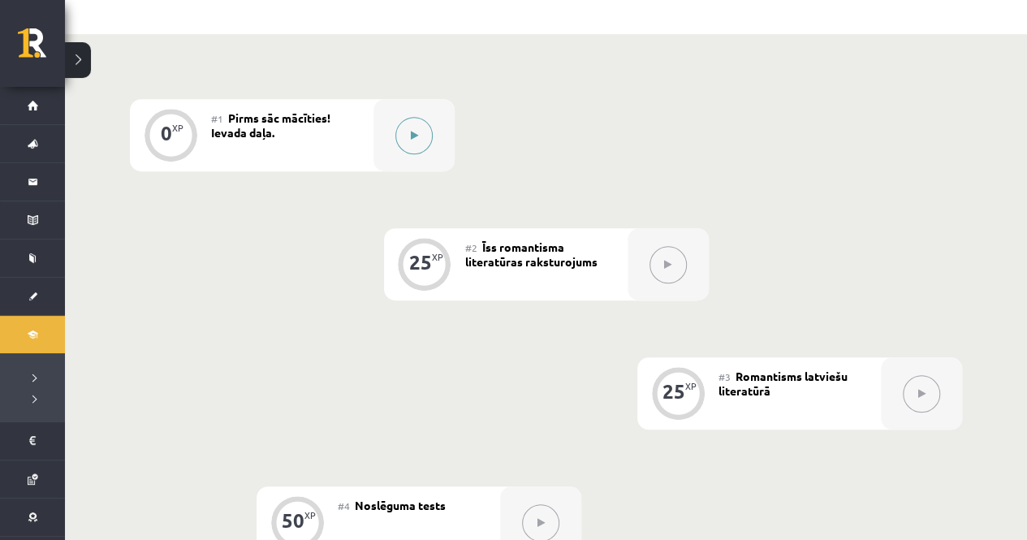
click at [404, 141] on button at bounding box center [414, 135] width 37 height 37
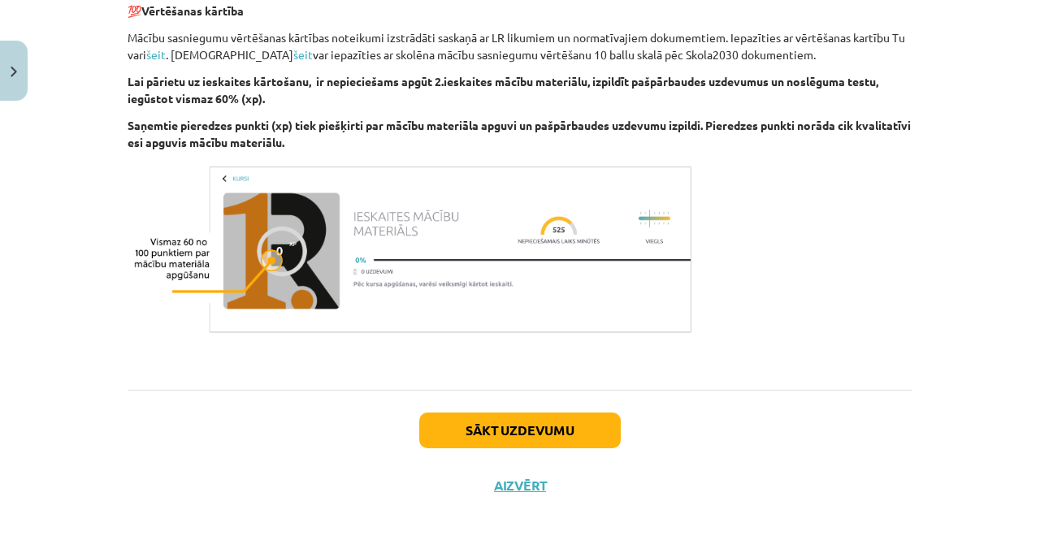
scroll to position [950, 0]
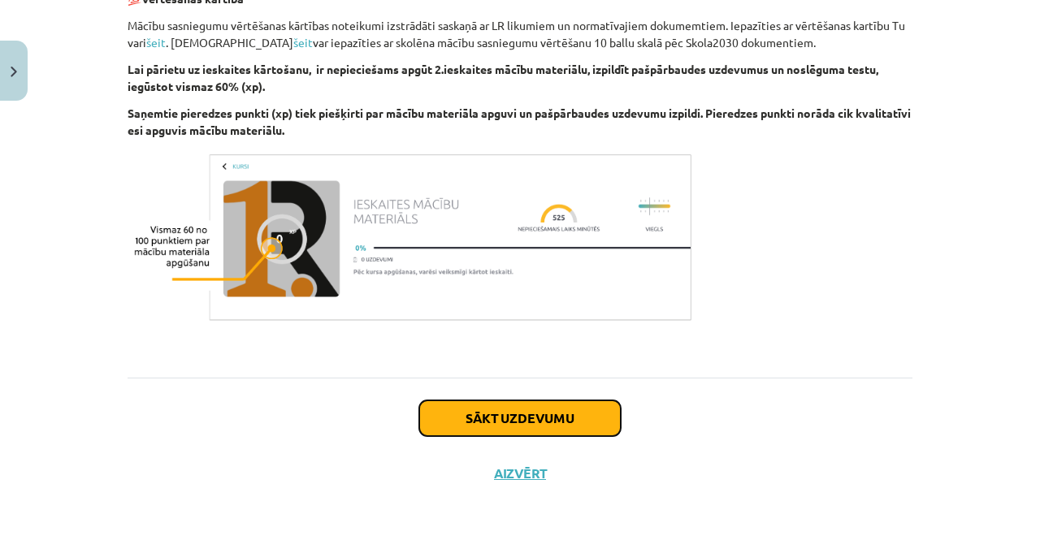
click at [551, 404] on button "Sākt uzdevumu" at bounding box center [519, 418] width 201 height 36
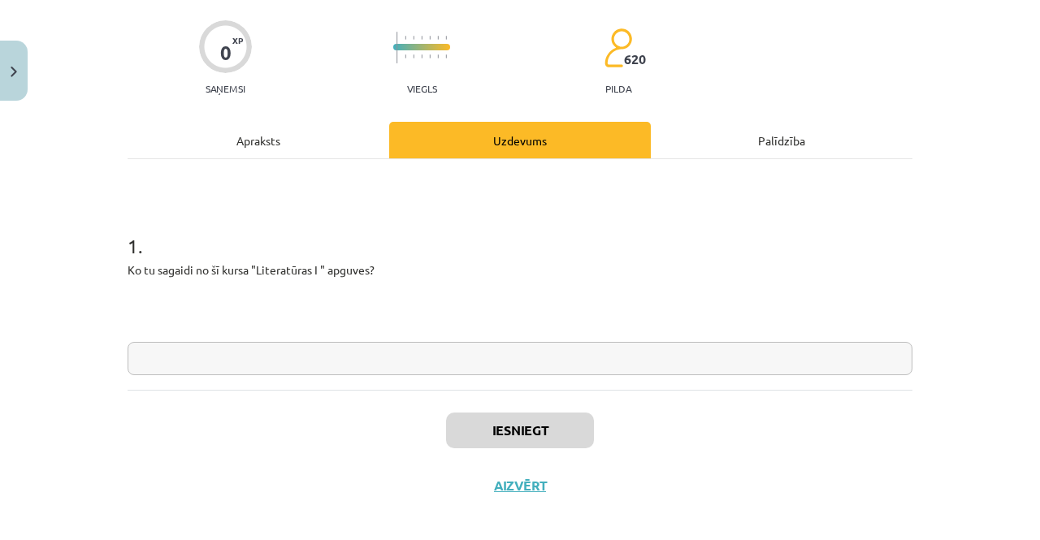
scroll to position [130, 0]
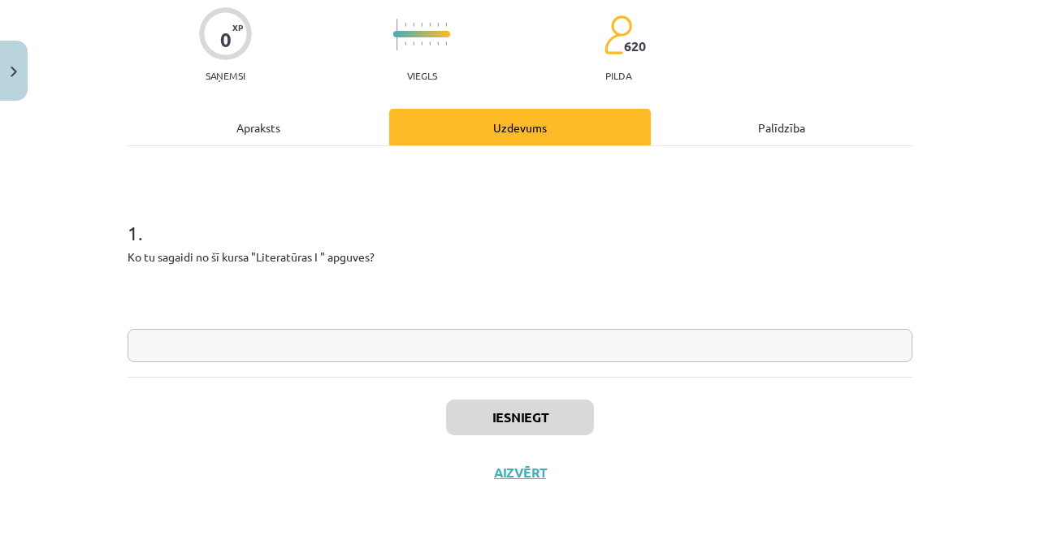
click at [652, 360] on input "text" at bounding box center [520, 345] width 785 height 33
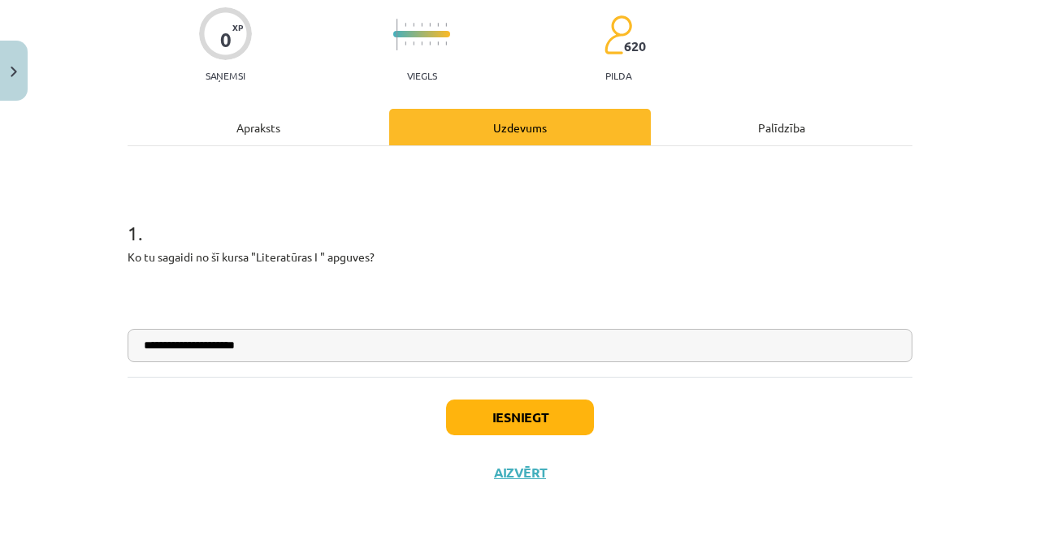
type input "**********"
click at [534, 410] on button "Iesniegt" at bounding box center [520, 418] width 148 height 36
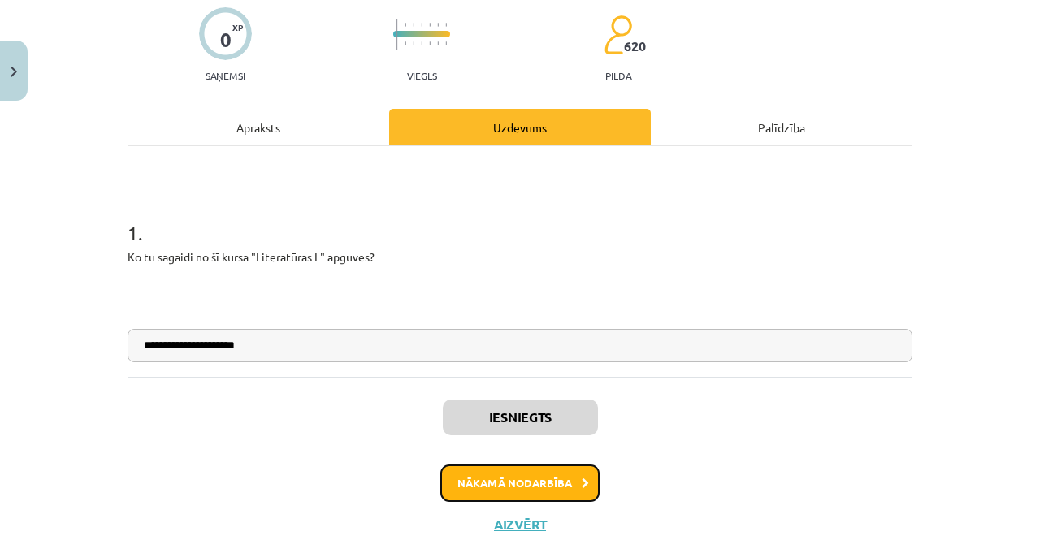
click at [501, 482] on button "Nākamā nodarbība" at bounding box center [519, 483] width 159 height 37
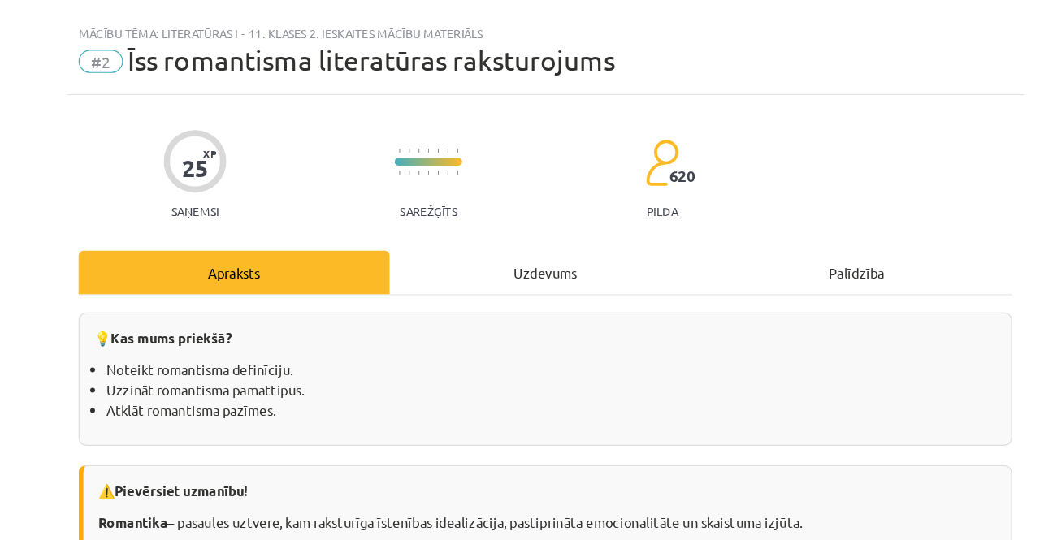
scroll to position [339, 0]
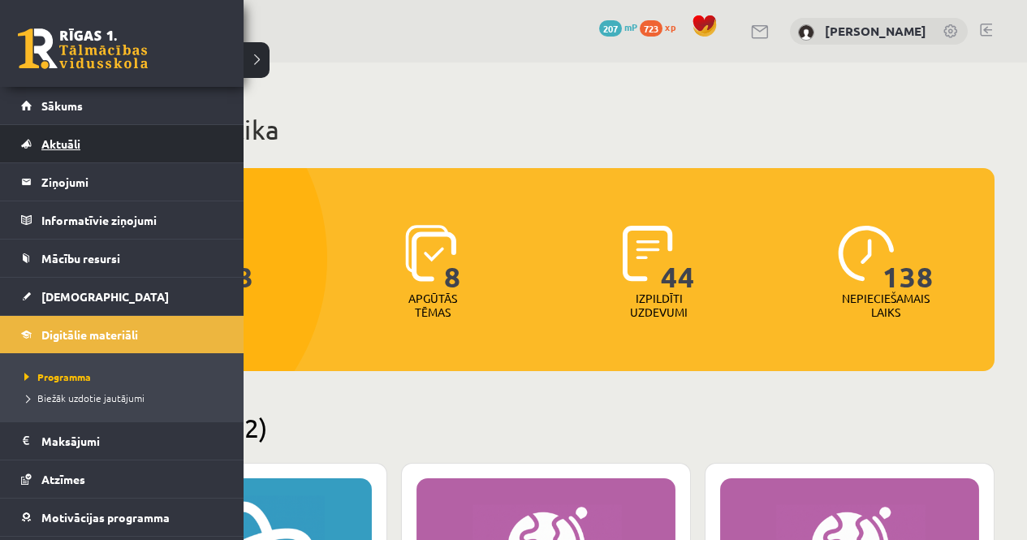
scroll to position [1707, 0]
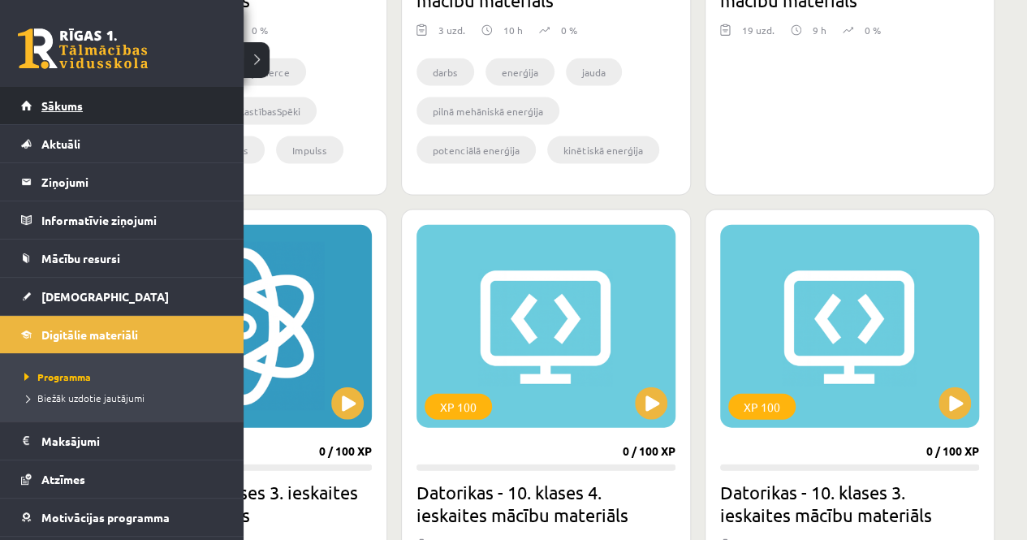
click at [63, 108] on span "Sākums" at bounding box center [61, 105] width 41 height 15
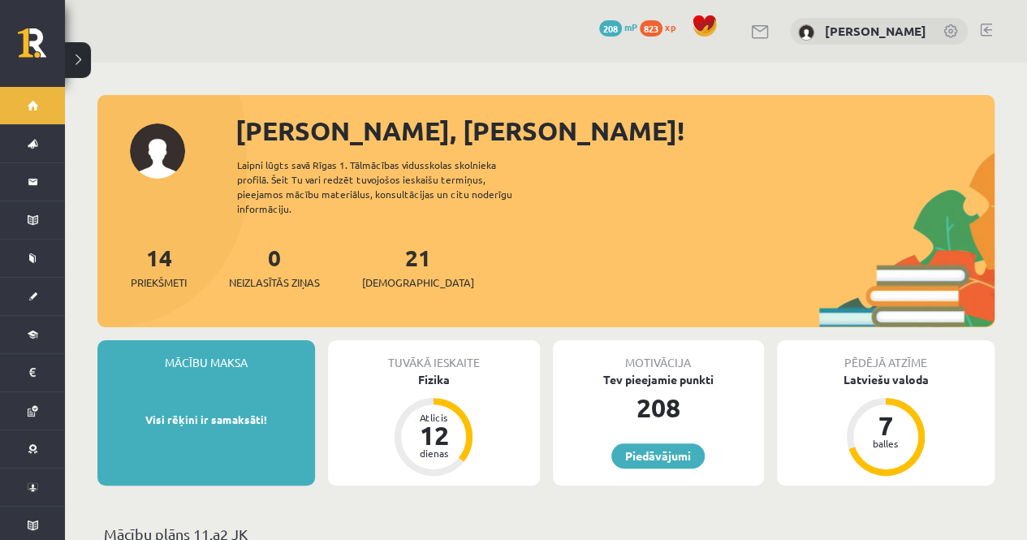
click at [751, 36] on link at bounding box center [760, 32] width 19 height 14
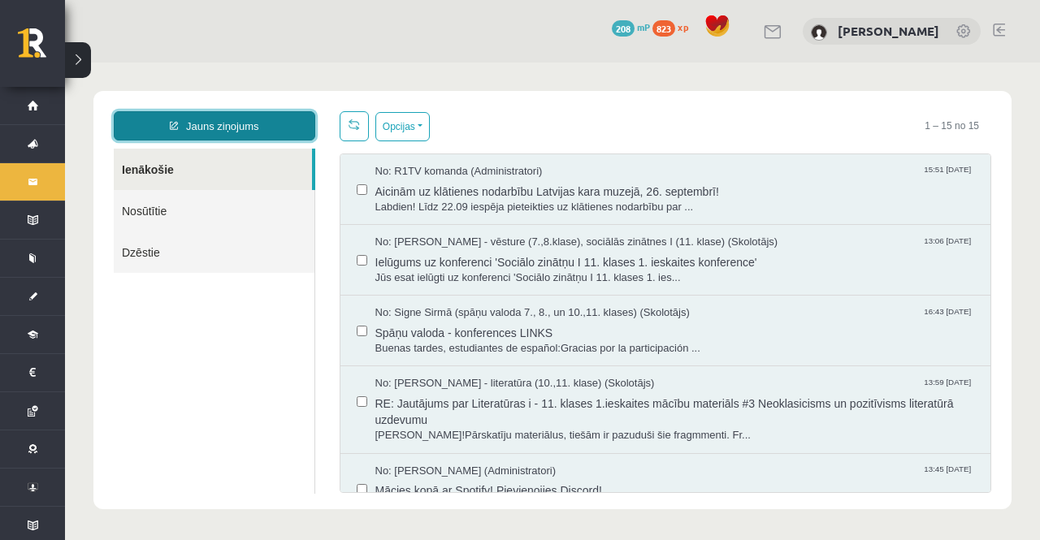
click at [247, 121] on link "Jauns ziņojums" at bounding box center [214, 125] width 201 height 29
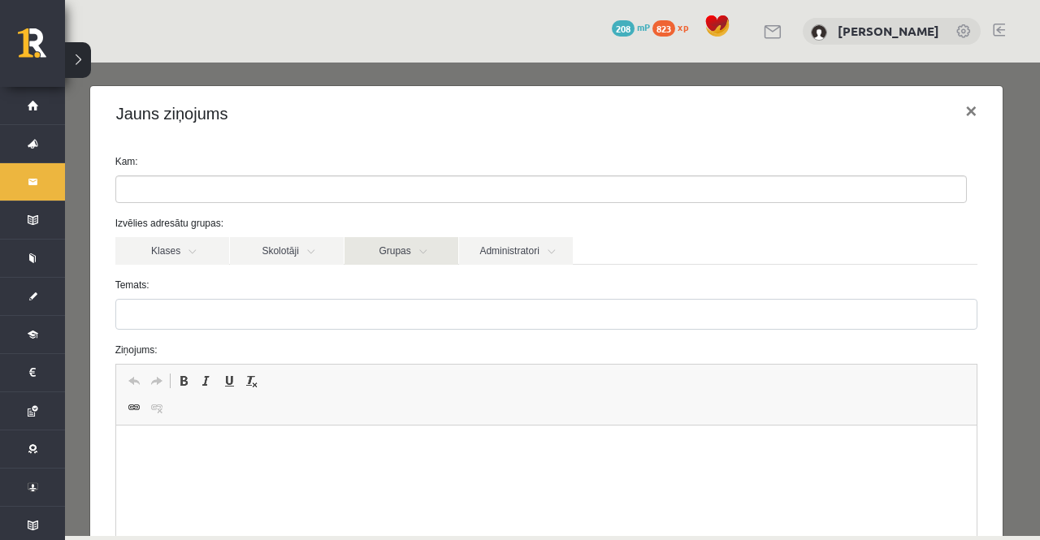
click at [373, 242] on link "Grupas" at bounding box center [401, 251] width 114 height 28
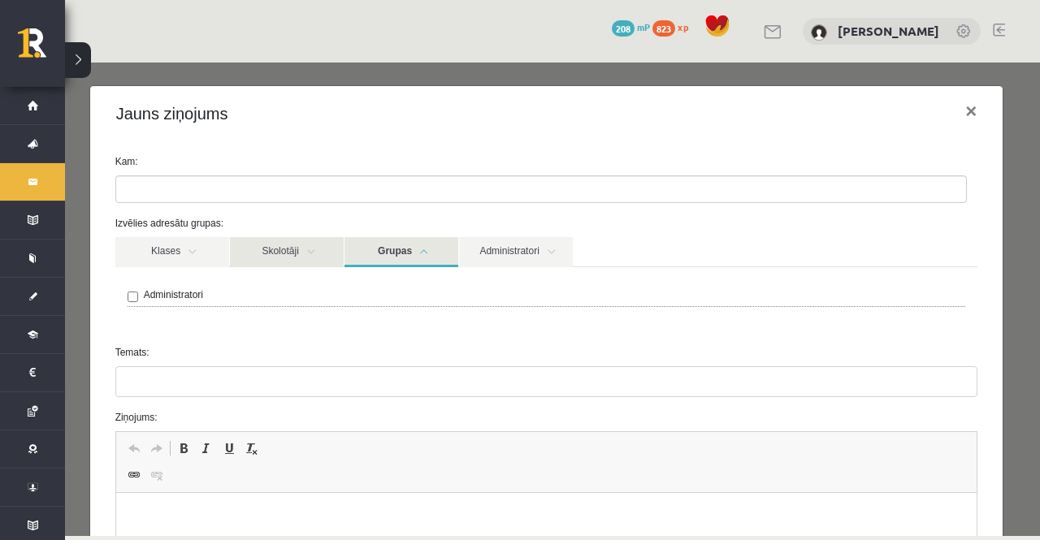
click at [314, 251] on link "Skolotāji" at bounding box center [287, 252] width 114 height 30
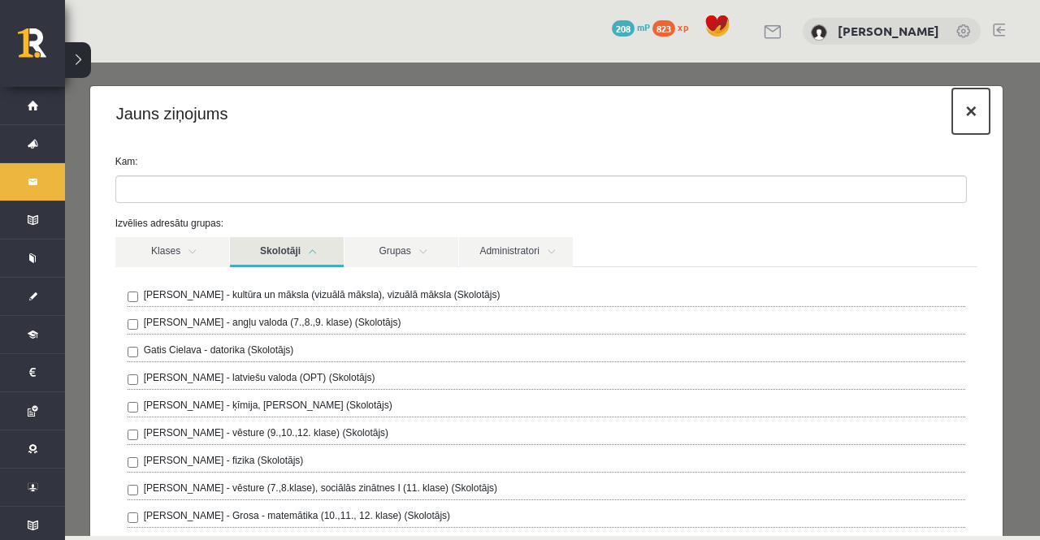
click at [961, 105] on button "×" at bounding box center [970, 111] width 37 height 45
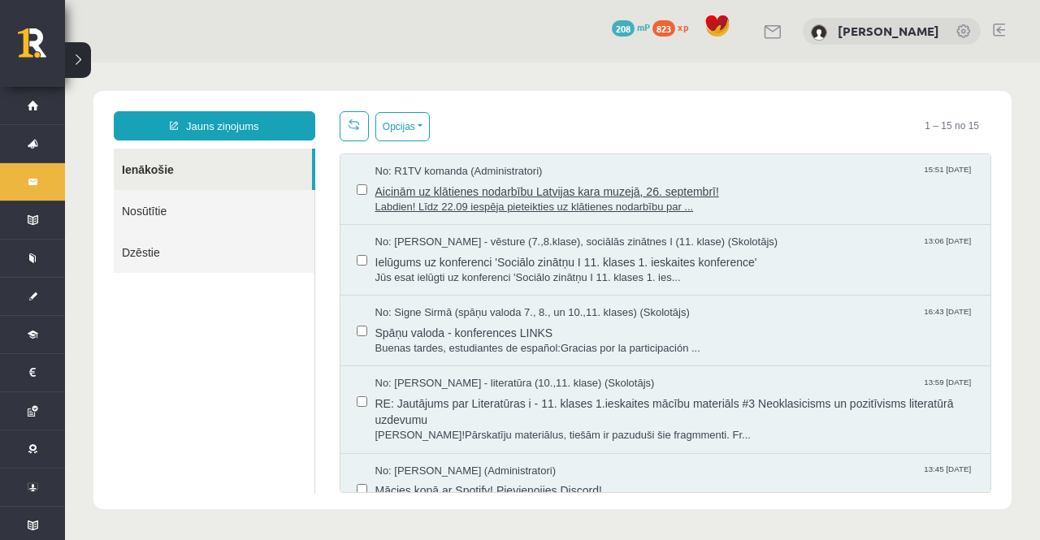
click at [492, 167] on span "No: R1TV komanda (Administratori)" at bounding box center [458, 171] width 167 height 15
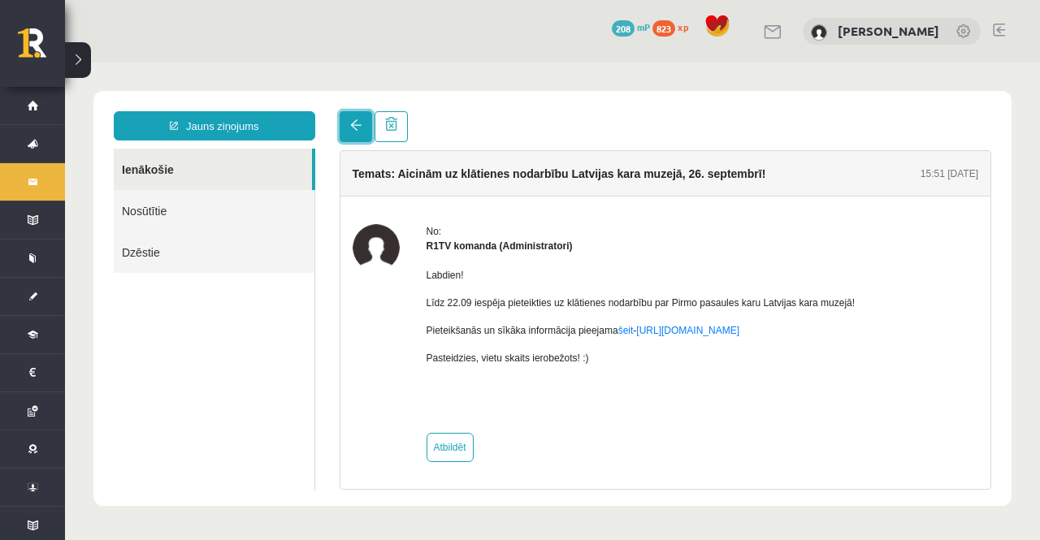
click at [343, 127] on link at bounding box center [356, 126] width 32 height 31
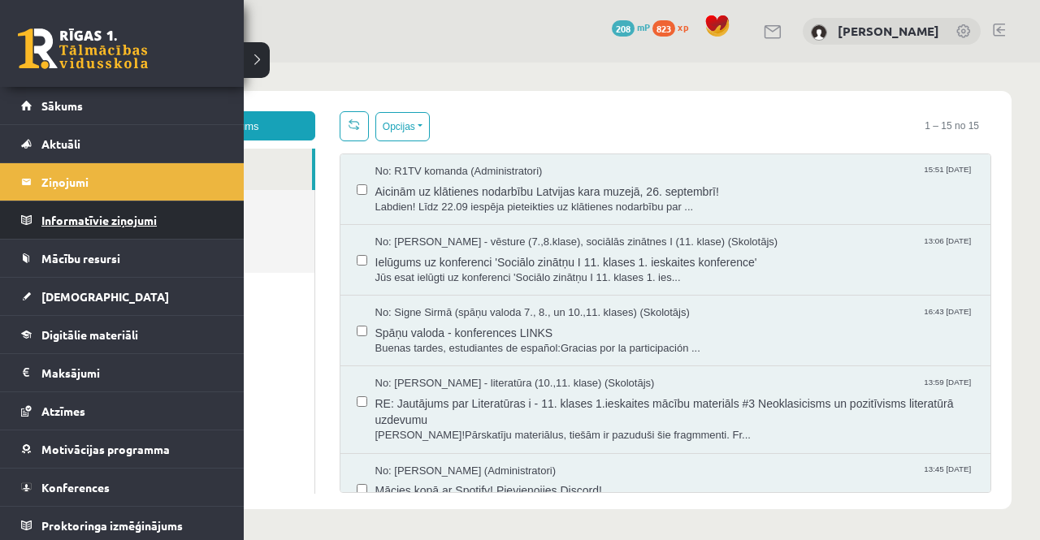
click at [89, 223] on legend "Informatīvie ziņojumi 0" at bounding box center [132, 219] width 182 height 37
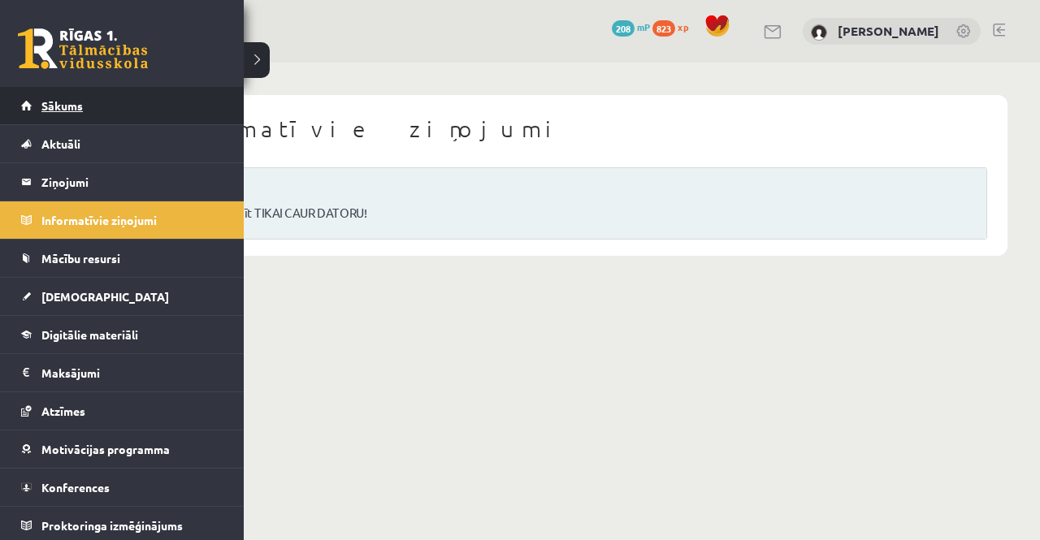
click at [42, 109] on span "Sākums" at bounding box center [61, 105] width 41 height 15
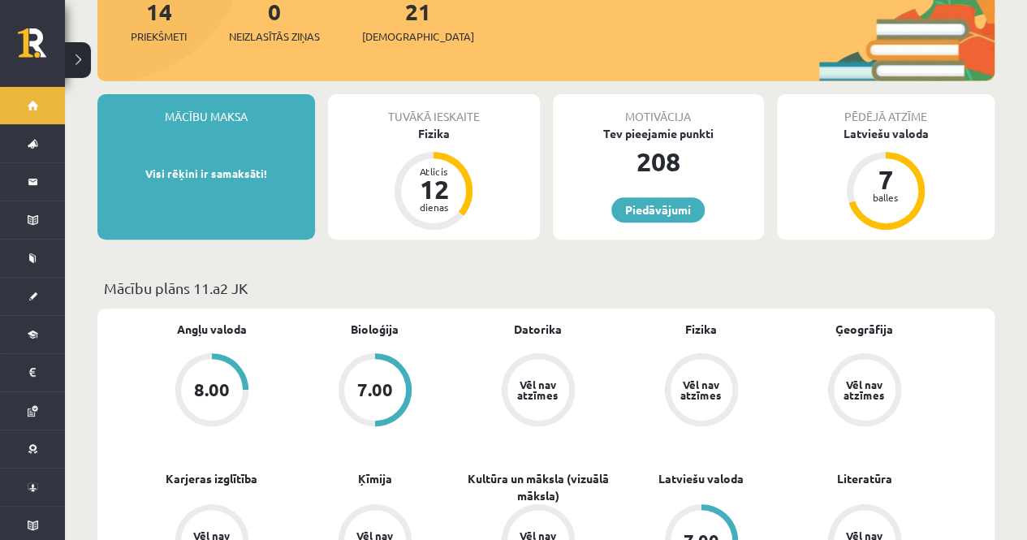
scroll to position [269, 0]
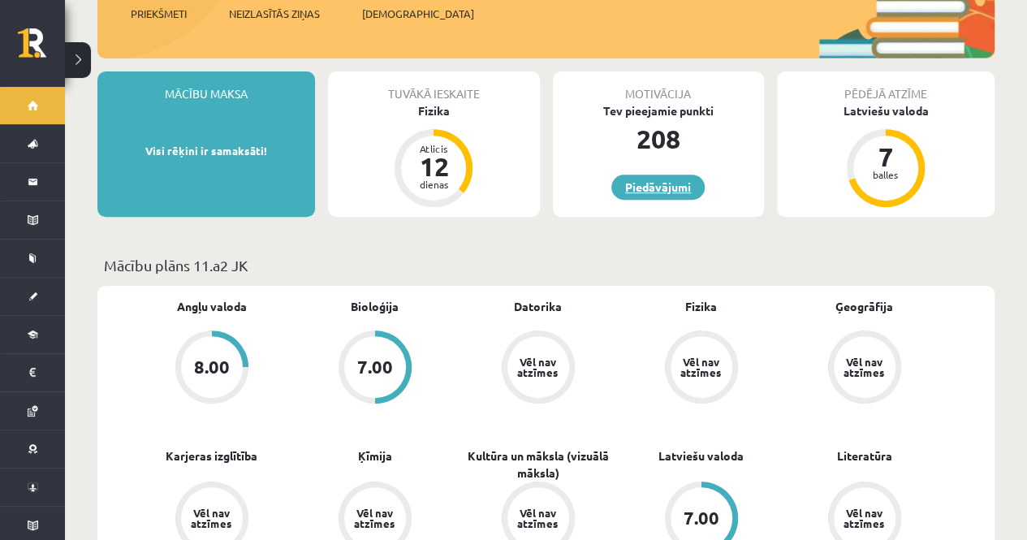
click at [668, 179] on link "Piedāvājumi" at bounding box center [658, 187] width 93 height 25
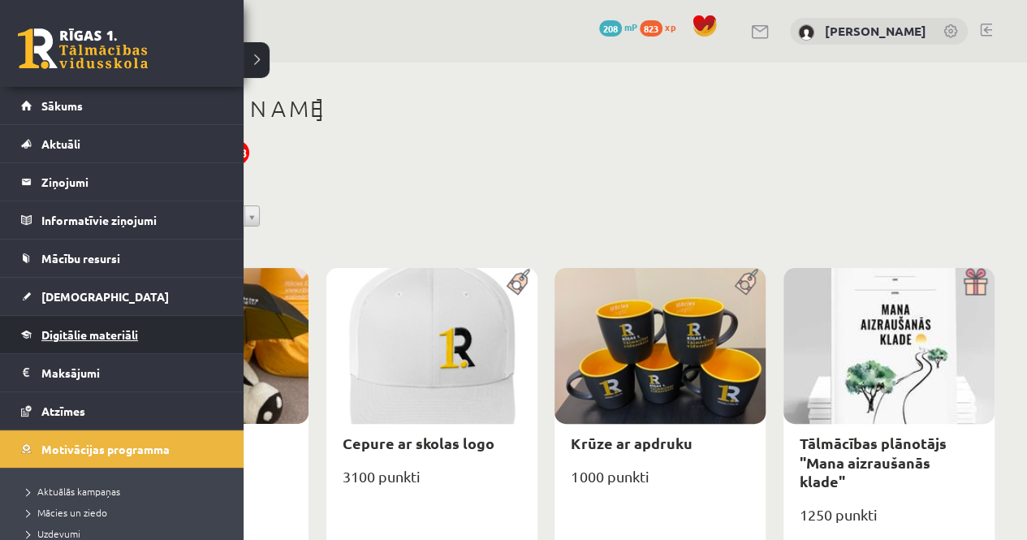
click at [89, 322] on link "Digitālie materiāli" at bounding box center [122, 334] width 202 height 37
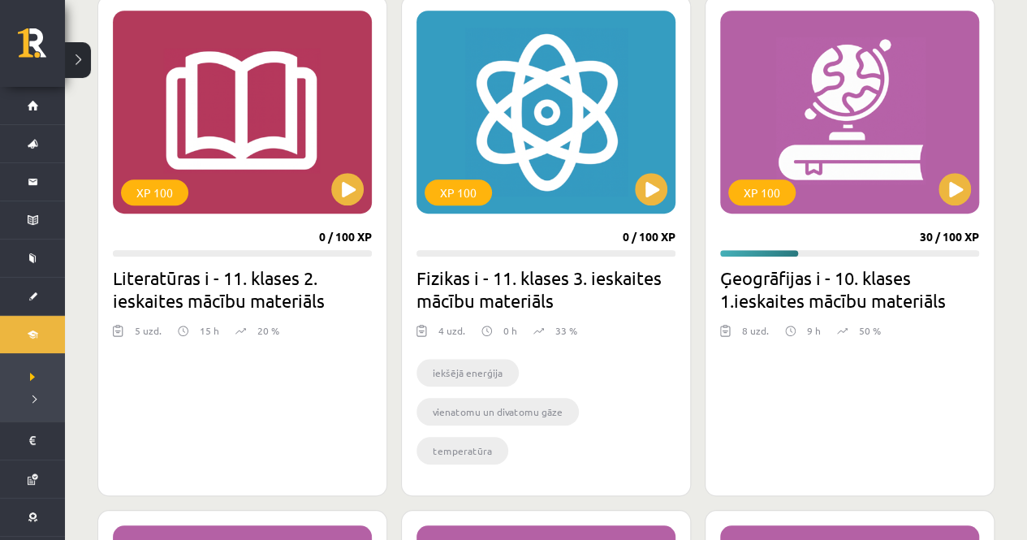
click at [265, 333] on p "20 %" at bounding box center [268, 330] width 22 height 15
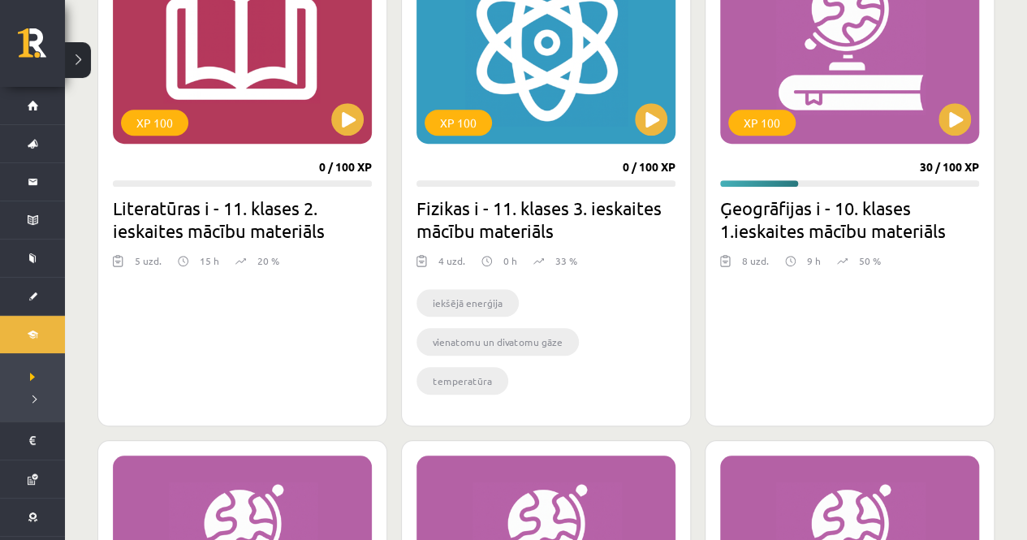
scroll to position [539, 0]
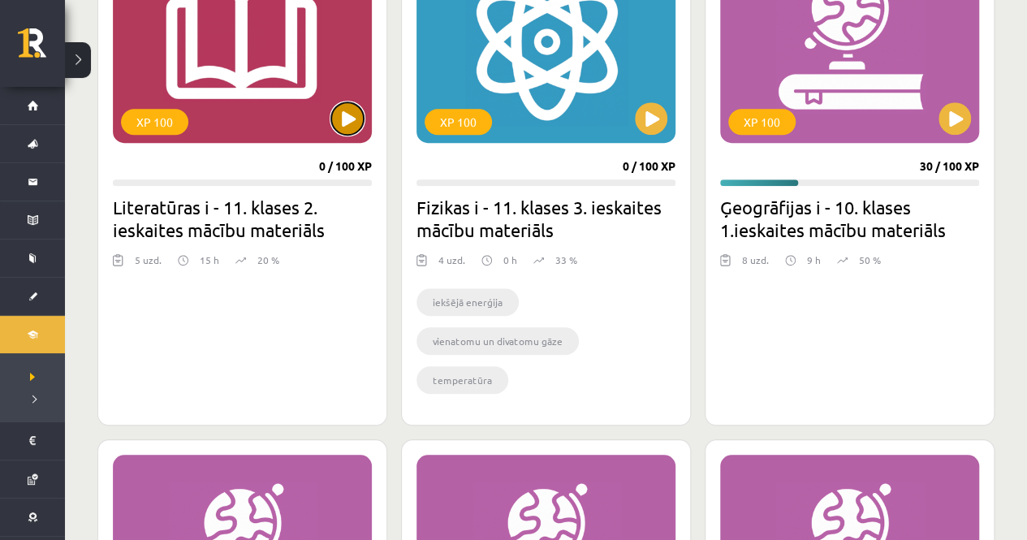
click at [347, 109] on button at bounding box center [347, 118] width 32 height 32
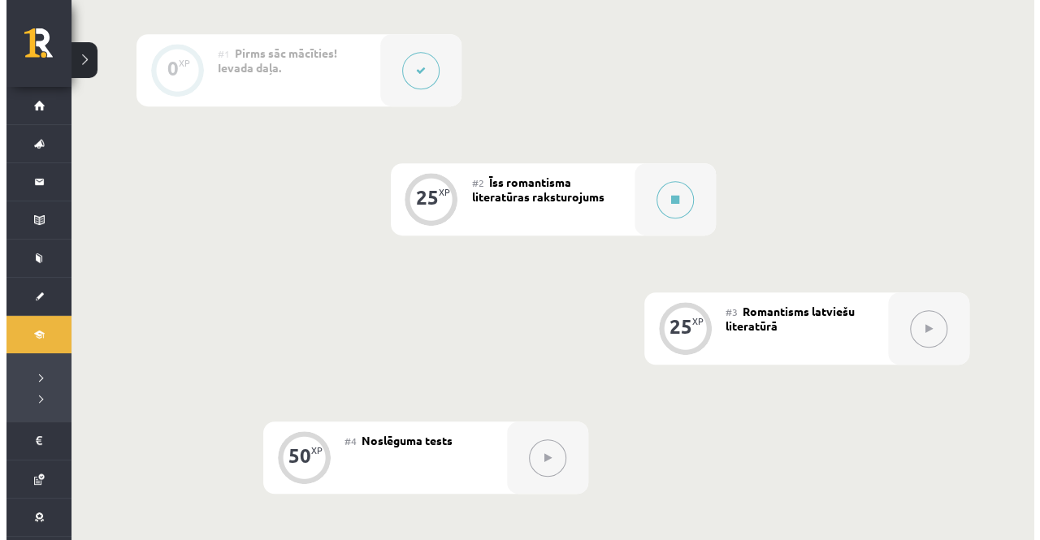
scroll to position [422, 0]
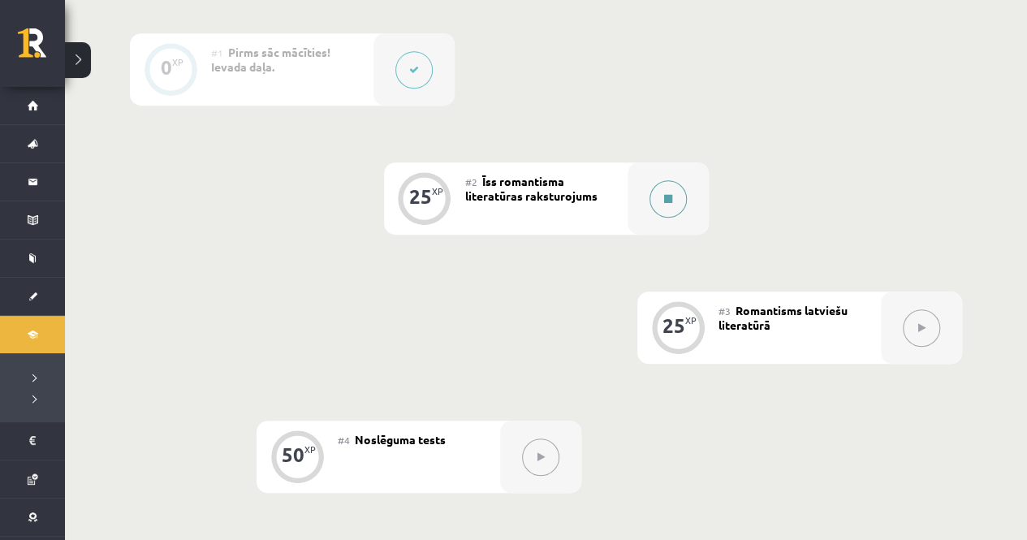
click at [677, 188] on button at bounding box center [668, 198] width 37 height 37
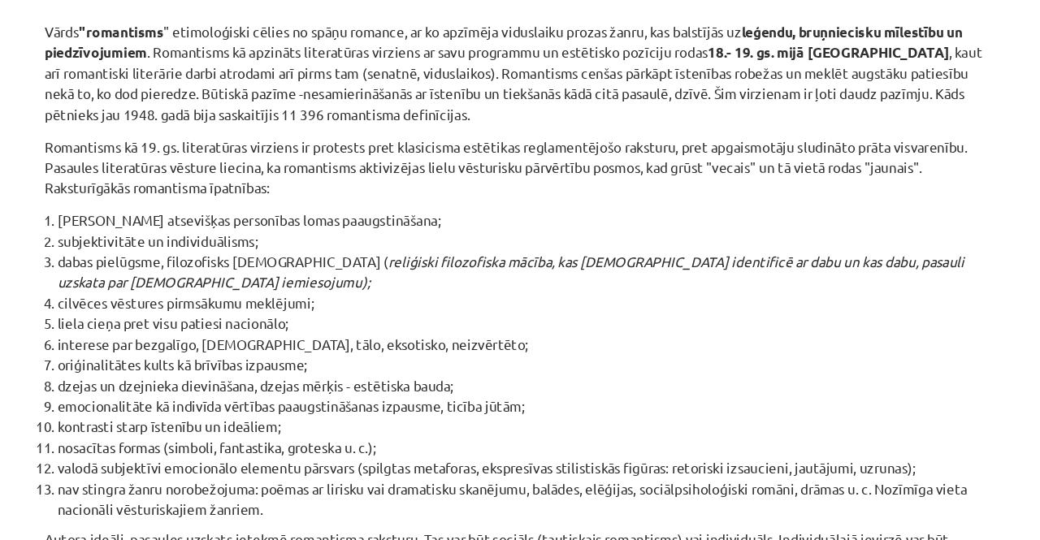
scroll to position [1321, 0]
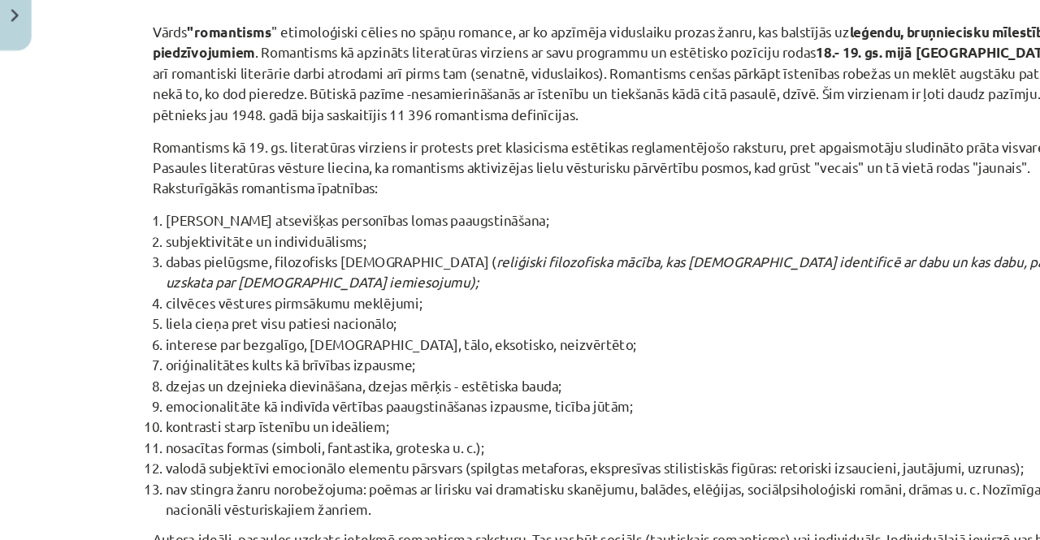
click at [621, 370] on li "dzejas un dzejnieka dievināšana, dzejas mērķis - estētiska bauda;" at bounding box center [525, 378] width 774 height 17
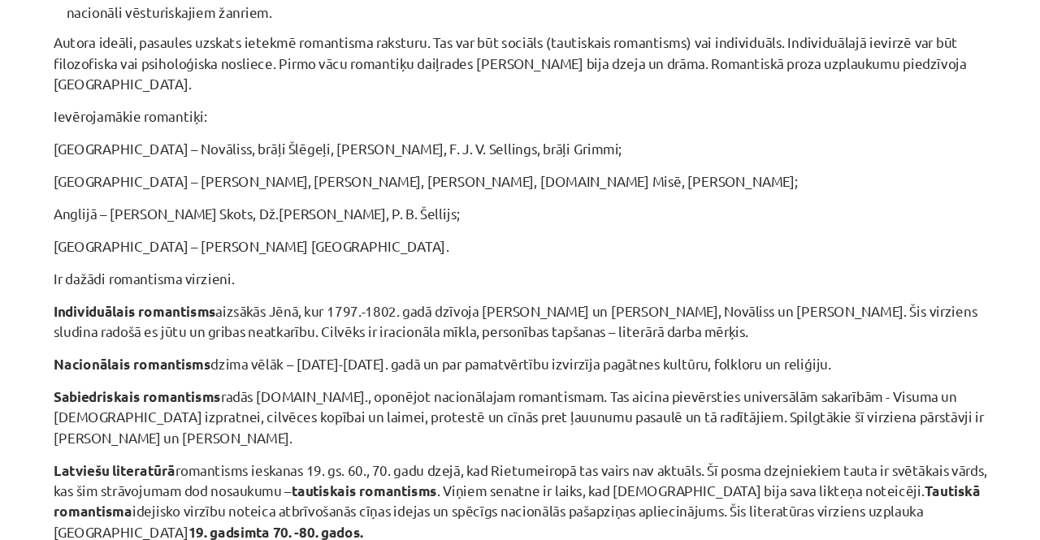
scroll to position [1734, 0]
